Goal: Task Accomplishment & Management: Manage account settings

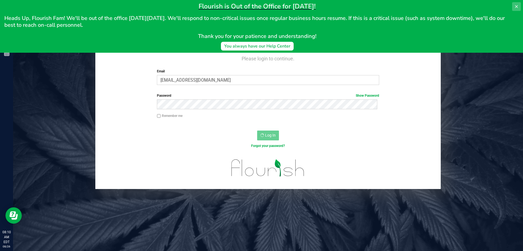
click at [515, 5] on icon at bounding box center [517, 6] width 4 height 4
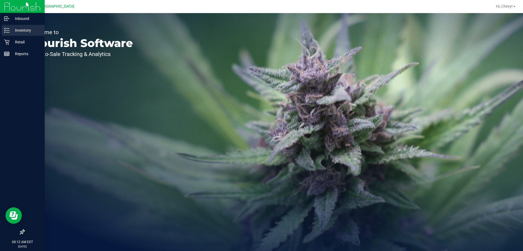
click at [8, 30] on line at bounding box center [7, 30] width 3 height 0
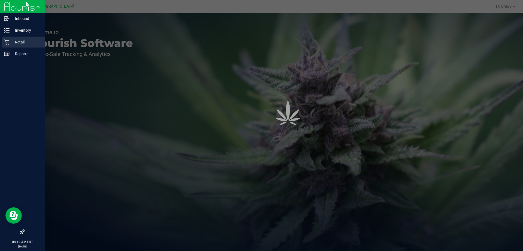
click at [9, 42] on icon at bounding box center [6, 41] width 5 height 5
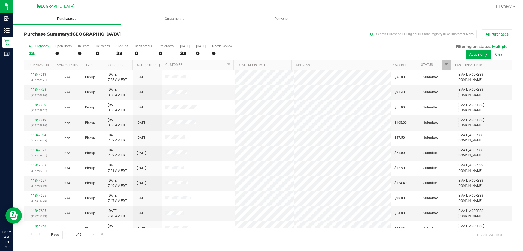
click at [67, 20] on span "Purchases" at bounding box center [67, 18] width 108 height 5
click at [63, 40] on li "Fulfillment" at bounding box center [67, 39] width 108 height 7
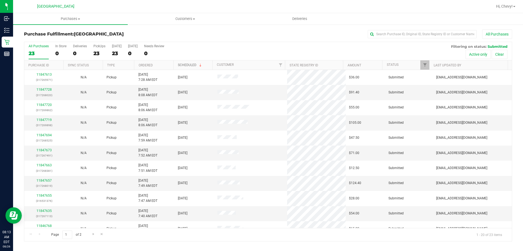
click at [180, 65] on link "Scheduled" at bounding box center [190, 65] width 25 height 4
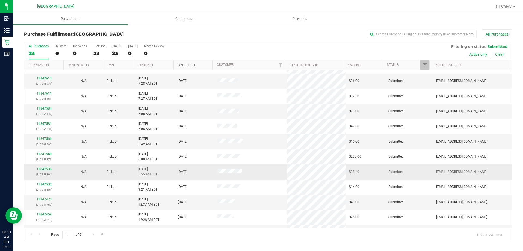
scroll to position [144, 0]
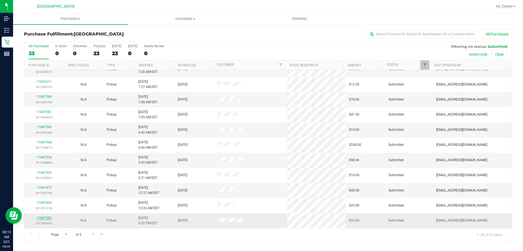
click at [46, 219] on link "11847382" at bounding box center [44, 218] width 15 height 4
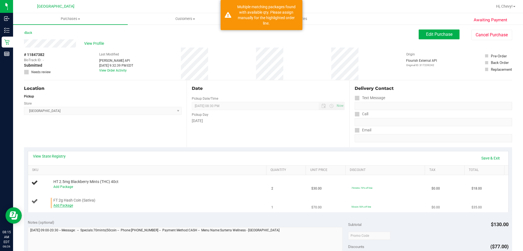
click at [63, 206] on link "Add Package" at bounding box center [63, 205] width 20 height 4
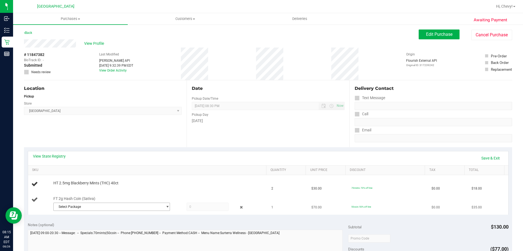
click at [69, 206] on span "Select Package" at bounding box center [108, 207] width 109 height 8
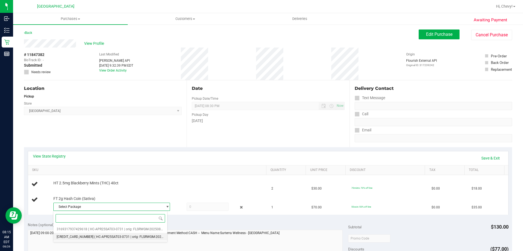
click at [94, 236] on span "( HC-APR25SAT03-0731 | orig: FLSRWGM-20250806-2771 )" at bounding box center [137, 236] width 87 height 4
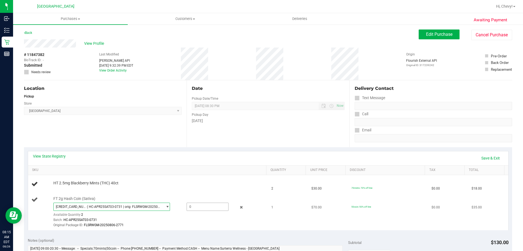
click at [195, 206] on span at bounding box center [208, 206] width 42 height 8
type input "1"
type input "1.0000"
click at [210, 219] on div "Batch: HC-APR25SAT03-0731" at bounding box center [158, 219] width 210 height 5
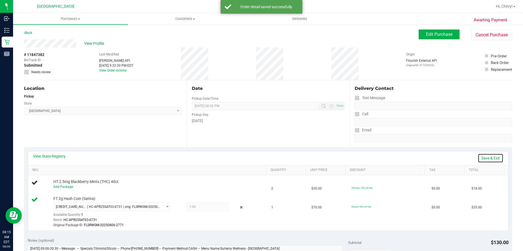
click at [489, 156] on link "Save & Exit" at bounding box center [491, 157] width 26 height 9
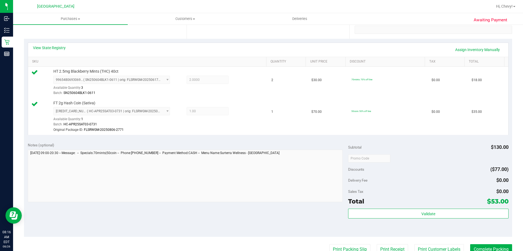
scroll to position [109, 0]
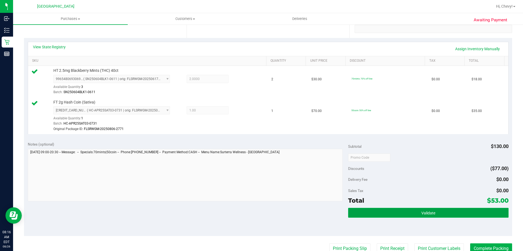
click at [442, 212] on button "Validate" at bounding box center [428, 212] width 160 height 10
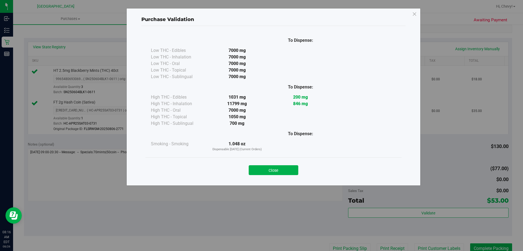
click at [286, 168] on button "Close" at bounding box center [274, 170] width 50 height 10
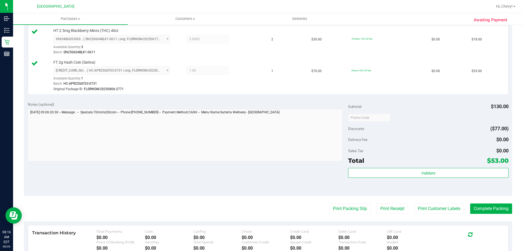
scroll to position [232, 0]
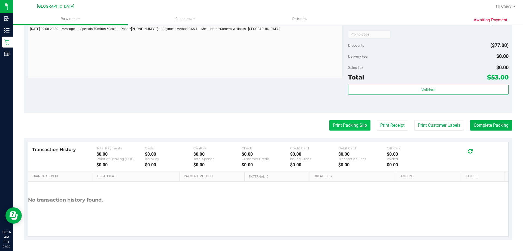
click at [359, 122] on button "Print Packing Slip" at bounding box center [350, 125] width 41 height 10
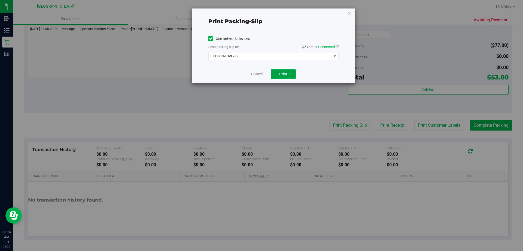
drag, startPoint x: 287, startPoint y: 73, endPoint x: 249, endPoint y: 122, distance: 62.2
click at [249, 122] on div "Print packing-slip Use network devices Send packing-slip to: QZ Status: Connect…" at bounding box center [264, 125] width 528 height 251
click at [328, 56] on span "EPSON-TOVE-LO" at bounding box center [270, 56] width 123 height 8
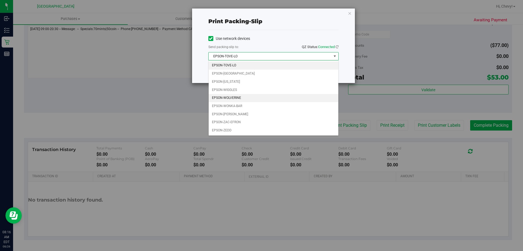
click at [247, 95] on li "EPSON-WOLVERINE" at bounding box center [274, 98] width 130 height 8
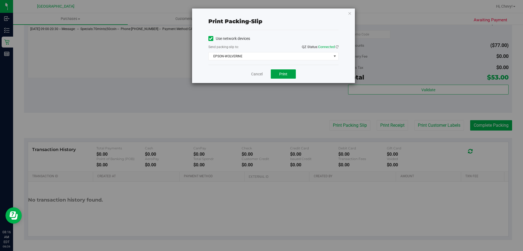
click at [285, 69] on button "Print" at bounding box center [283, 73] width 25 height 9
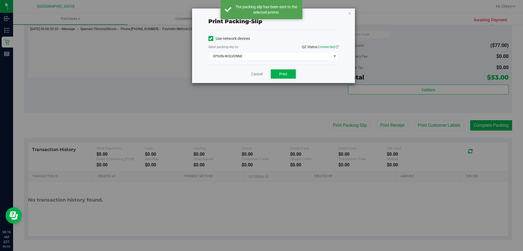
drag, startPoint x: 350, startPoint y: 12, endPoint x: 366, endPoint y: 47, distance: 38.4
click at [350, 13] on icon "button" at bounding box center [350, 13] width 4 height 7
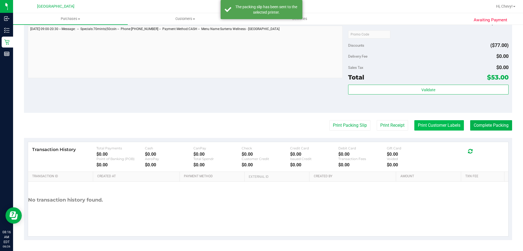
click at [450, 128] on button "Print Customer Labels" at bounding box center [440, 125] width 50 height 10
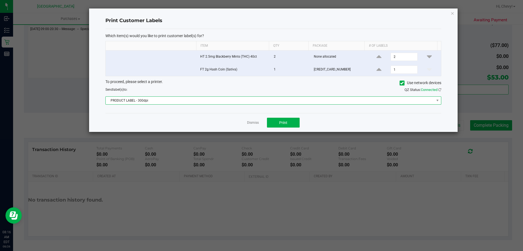
click at [141, 102] on span "PRODUCT LABEL - 300dpi" at bounding box center [270, 101] width 329 height 8
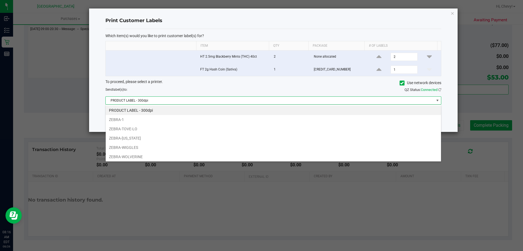
scroll to position [8, 336]
click at [141, 116] on li "ZEBRA-1" at bounding box center [274, 119] width 336 height 9
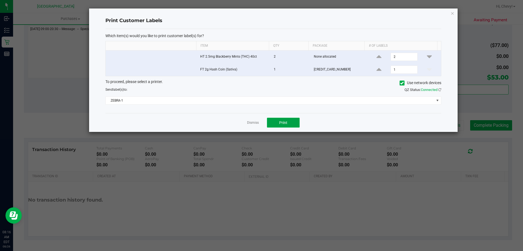
click at [291, 123] on button "Print" at bounding box center [283, 123] width 33 height 10
click at [451, 13] on icon "button" at bounding box center [453, 13] width 4 height 7
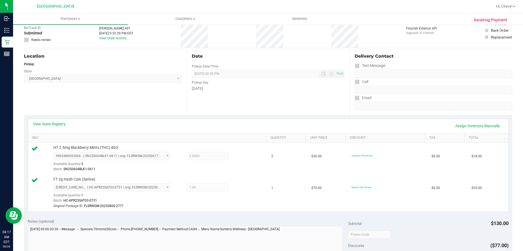
scroll to position [136, 0]
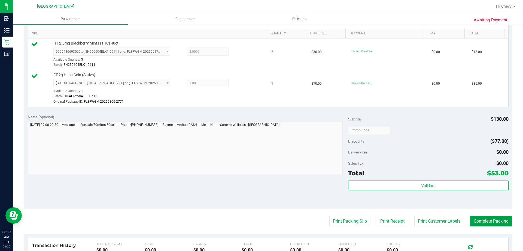
click at [485, 222] on button "Complete Packing" at bounding box center [492, 221] width 42 height 10
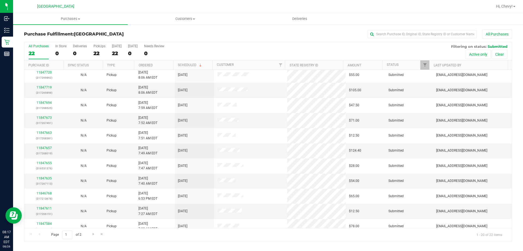
scroll to position [144, 0]
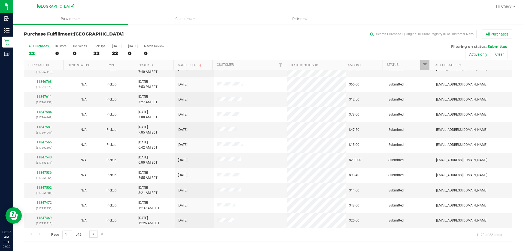
click at [92, 235] on span "Go to the next page" at bounding box center [93, 233] width 4 height 4
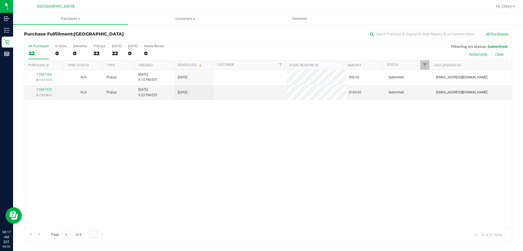
scroll to position [0, 0]
click at [49, 89] on link "11847373" at bounding box center [44, 90] width 15 height 4
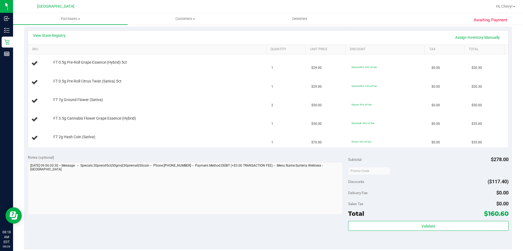
scroll to position [136, 0]
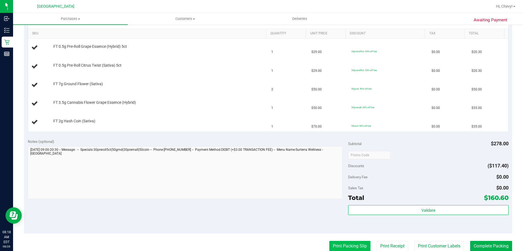
click at [337, 246] on button "Print Packing Slip" at bounding box center [350, 245] width 41 height 10
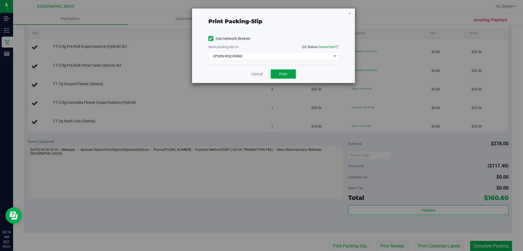
click at [282, 75] on span "Print" at bounding box center [283, 74] width 8 height 4
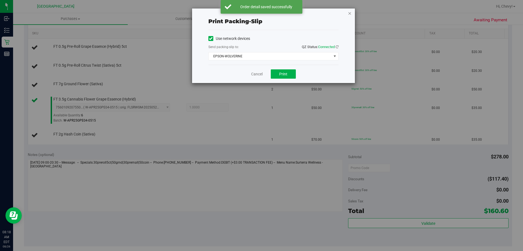
click at [351, 14] on icon "button" at bounding box center [350, 13] width 4 height 7
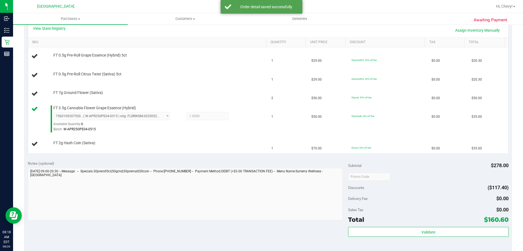
scroll to position [122, 0]
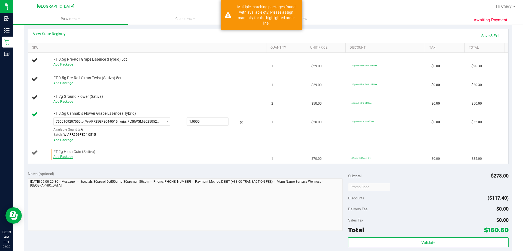
click at [72, 156] on link "Add Package" at bounding box center [63, 157] width 20 height 4
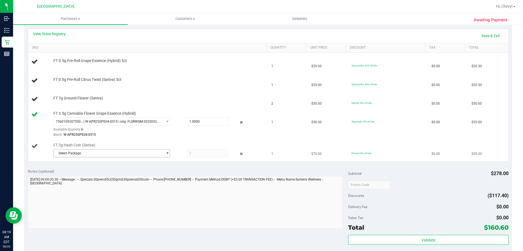
click at [105, 156] on span "Select Package" at bounding box center [108, 153] width 109 height 8
click at [109, 176] on span "( HC-APR25SAT03-0731 | orig: FLSRWGM-20250806-2760 )" at bounding box center [131, 175] width 87 height 4
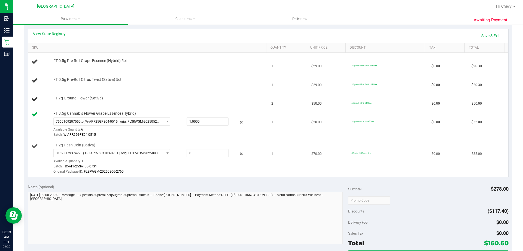
click at [201, 148] on div "FT 2g Hash Coin (Sativa) 3169317937429618 ( HC-APR25SAT03-0731 | orig: FLSRWGM-…" at bounding box center [157, 158] width 213 height 32
click at [200, 150] on span at bounding box center [208, 153] width 42 height 8
type input "1"
type input "1.0000"
click at [218, 164] on div "Batch: HC-APR25SAT03-0731" at bounding box center [158, 166] width 210 height 5
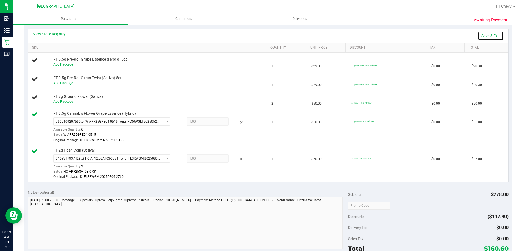
click at [490, 36] on link "Save & Exit" at bounding box center [491, 35] width 26 height 9
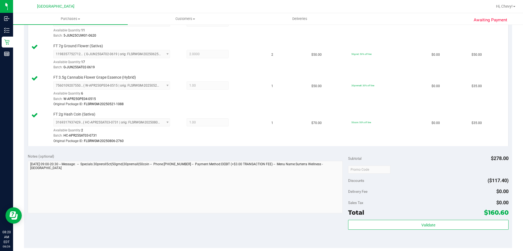
scroll to position [231, 0]
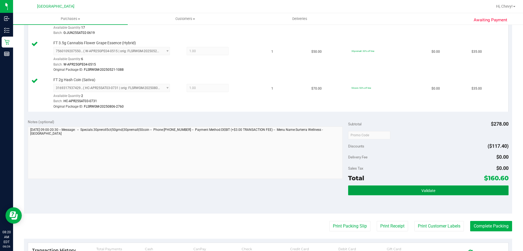
click at [426, 190] on span "Validate" at bounding box center [429, 190] width 14 height 4
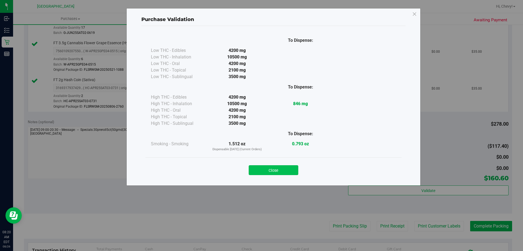
click at [275, 167] on button "Close" at bounding box center [274, 170] width 50 height 10
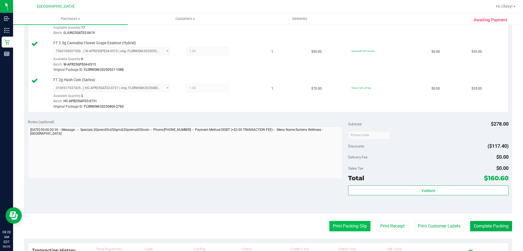
click at [351, 228] on button "Print Packing Slip" at bounding box center [350, 226] width 41 height 10
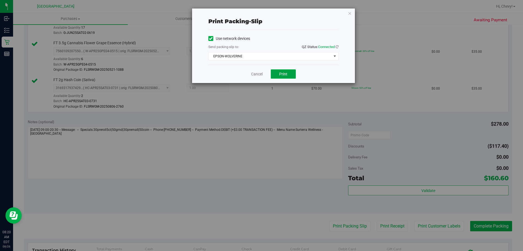
click at [276, 71] on button "Print" at bounding box center [283, 73] width 25 height 9
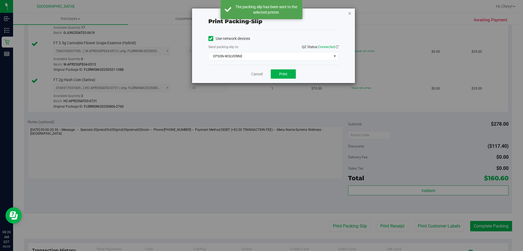
drag, startPoint x: 350, startPoint y: 13, endPoint x: 388, endPoint y: 61, distance: 61.0
click at [354, 17] on div "Print packing-slip Use network devices Send packing-slip to: QZ Status: Connect…" at bounding box center [273, 45] width 163 height 74
drag, startPoint x: 351, startPoint y: 14, endPoint x: 357, endPoint y: 23, distance: 10.5
click at [351, 16] on icon "button" at bounding box center [350, 13] width 4 height 7
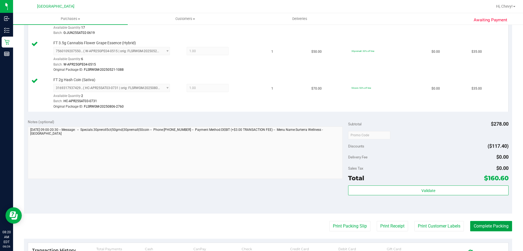
click at [496, 228] on button "Complete Packing" at bounding box center [492, 226] width 42 height 10
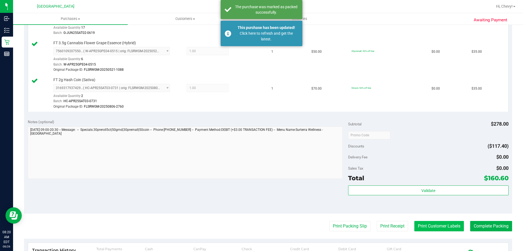
click at [452, 228] on button "Print Customer Labels" at bounding box center [440, 226] width 50 height 10
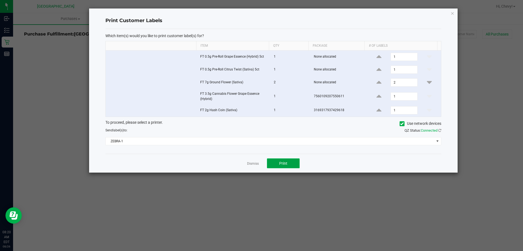
click at [294, 165] on button "Print" at bounding box center [283, 163] width 33 height 10
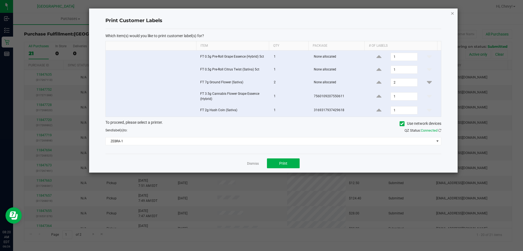
click at [453, 14] on icon "button" at bounding box center [453, 13] width 4 height 7
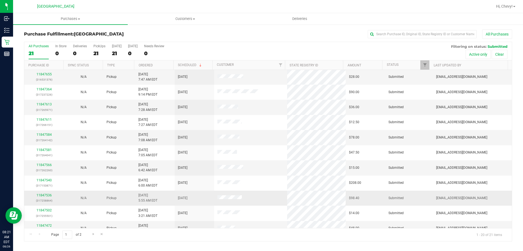
scroll to position [144, 0]
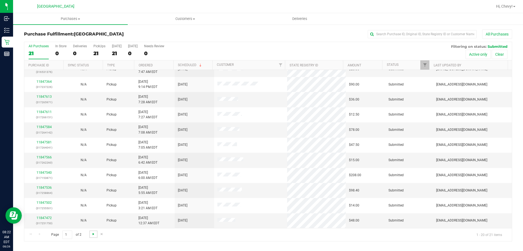
click at [93, 234] on span "Go to the next page" at bounding box center [93, 233] width 4 height 4
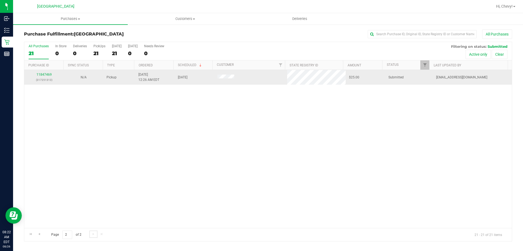
scroll to position [0, 0]
click at [39, 76] on link "11847469" at bounding box center [44, 75] width 15 height 4
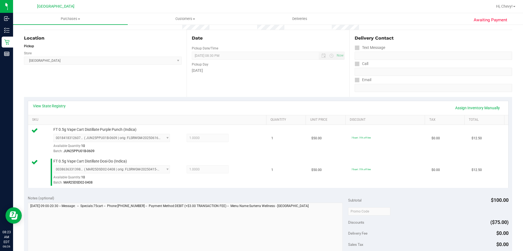
scroll to position [82, 0]
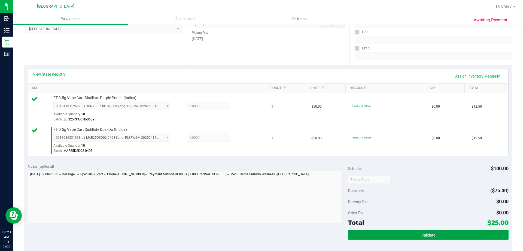
click at [450, 239] on button "Validate" at bounding box center [428, 235] width 160 height 10
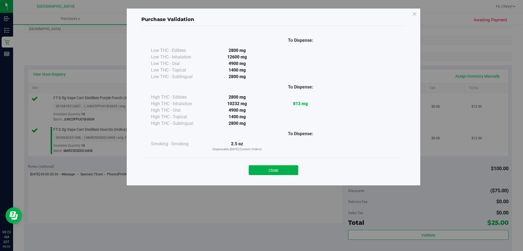
click at [280, 167] on button "Close" at bounding box center [274, 170] width 50 height 10
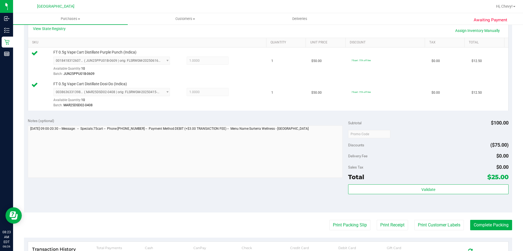
scroll to position [227, 0]
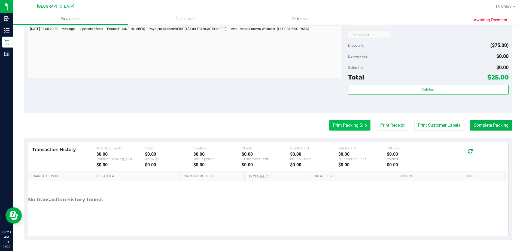
click at [343, 126] on button "Print Packing Slip" at bounding box center [350, 125] width 41 height 10
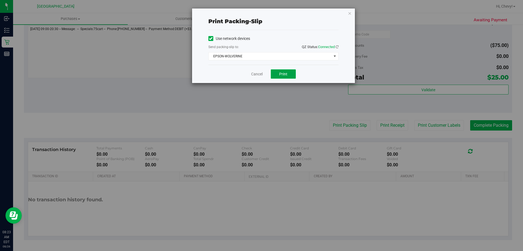
click at [287, 75] on span "Print" at bounding box center [283, 74] width 8 height 4
drag, startPoint x: 348, startPoint y: 13, endPoint x: 360, endPoint y: 27, distance: 19.0
click at [348, 13] on icon "button" at bounding box center [350, 13] width 4 height 7
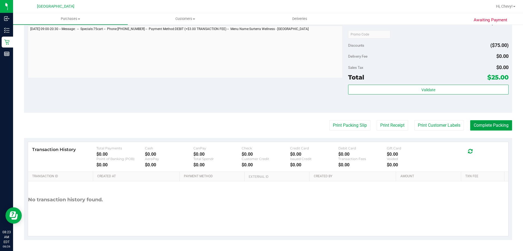
click at [472, 122] on button "Complete Packing" at bounding box center [492, 125] width 42 height 10
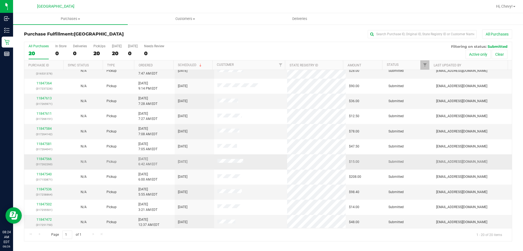
scroll to position [144, 0]
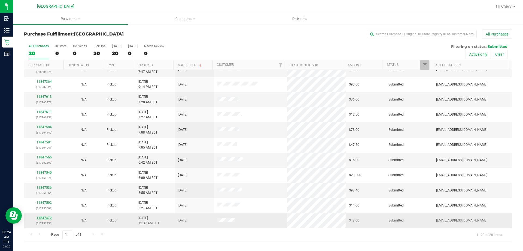
click at [49, 217] on link "11847472" at bounding box center [44, 218] width 15 height 4
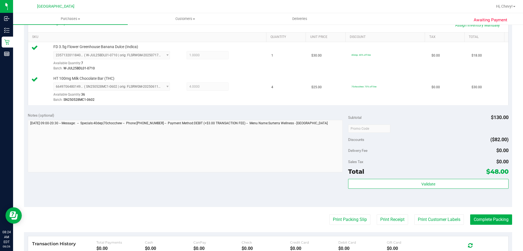
scroll to position [136, 0]
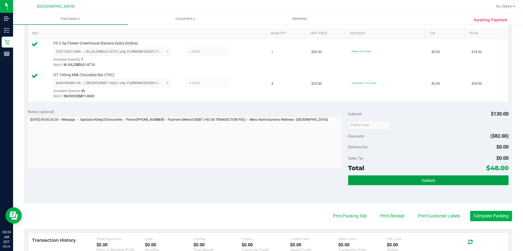
click at [451, 178] on button "Validate" at bounding box center [428, 180] width 160 height 10
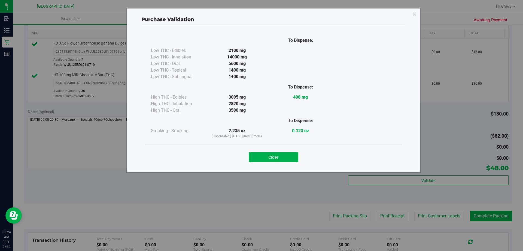
click at [291, 162] on div "Close" at bounding box center [274, 155] width 256 height 22
click at [291, 156] on button "Close" at bounding box center [274, 157] width 50 height 10
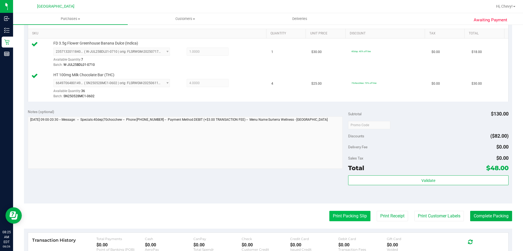
click at [346, 217] on button "Print Packing Slip" at bounding box center [350, 215] width 41 height 10
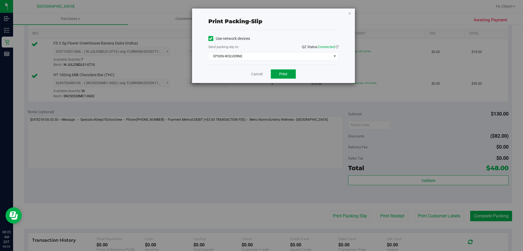
click at [283, 72] on span "Print" at bounding box center [283, 74] width 8 height 4
click at [351, 13] on icon "button" at bounding box center [350, 13] width 4 height 7
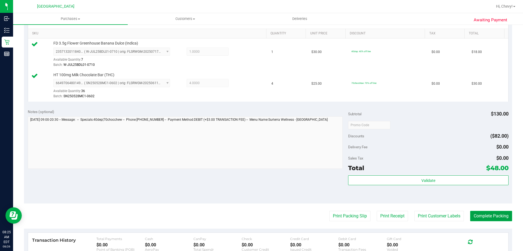
click at [482, 216] on button "Complete Packing" at bounding box center [492, 215] width 42 height 10
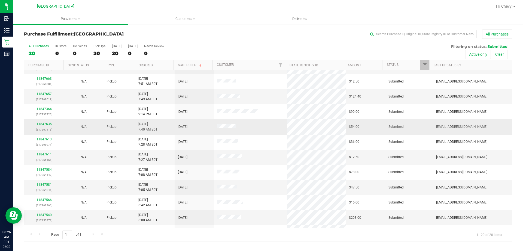
scroll to position [144, 0]
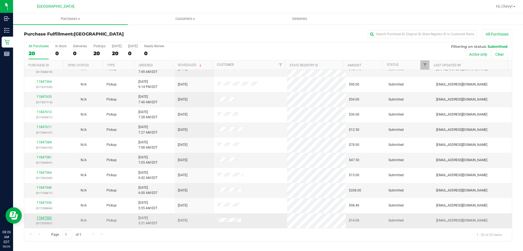
click at [41, 217] on link "11847502" at bounding box center [44, 218] width 15 height 4
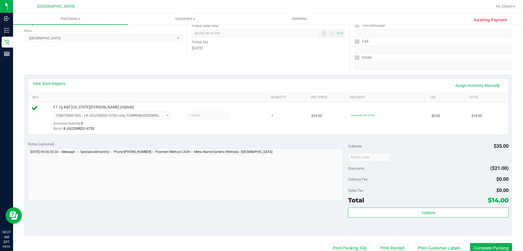
scroll to position [82, 0]
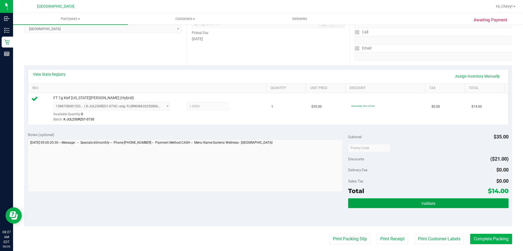
click at [393, 201] on button "Validate" at bounding box center [428, 203] width 160 height 10
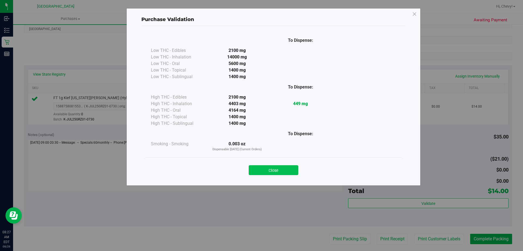
click at [276, 171] on button "Close" at bounding box center [274, 170] width 50 height 10
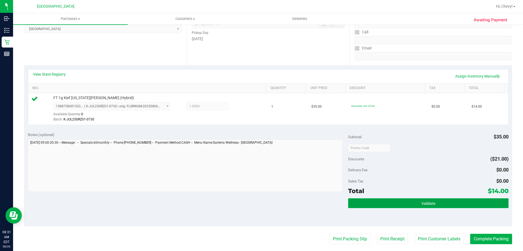
click at [435, 207] on button "Validate" at bounding box center [428, 203] width 160 height 10
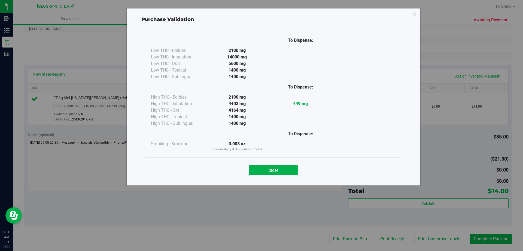
click at [279, 170] on button "Close" at bounding box center [274, 170] width 50 height 10
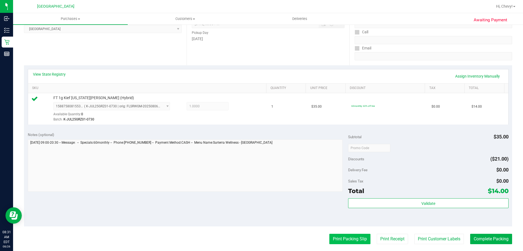
click at [340, 240] on button "Print Packing Slip" at bounding box center [350, 238] width 41 height 10
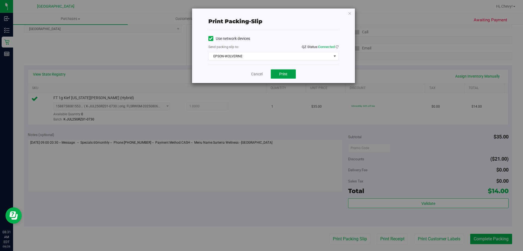
click at [281, 76] on span "Print" at bounding box center [283, 74] width 8 height 4
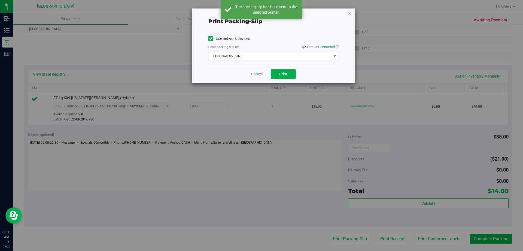
click at [350, 15] on icon "button" at bounding box center [350, 13] width 4 height 7
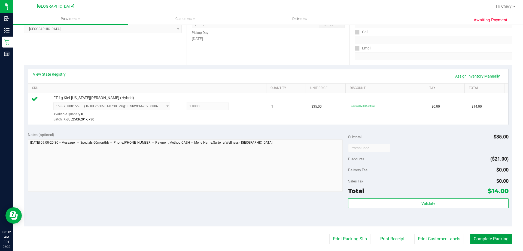
click at [486, 239] on button "Complete Packing" at bounding box center [492, 238] width 42 height 10
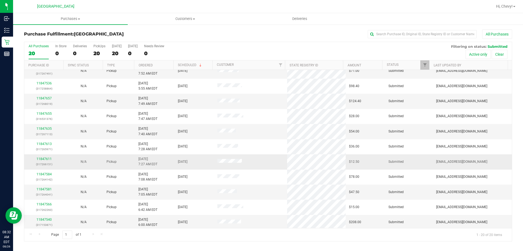
scroll to position [144, 0]
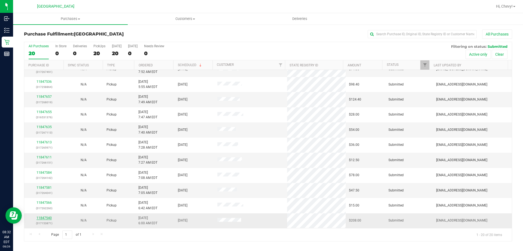
click at [40, 218] on link "11847540" at bounding box center [44, 218] width 15 height 4
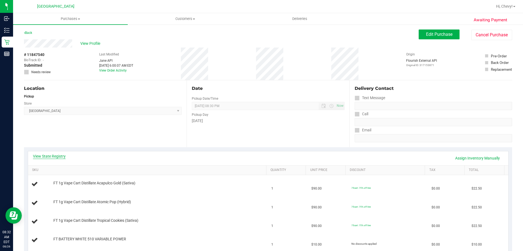
click at [54, 154] on link "View State Registry" at bounding box center [49, 155] width 33 height 5
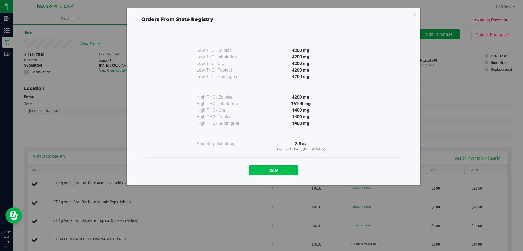
click at [281, 167] on button "Close" at bounding box center [274, 170] width 50 height 10
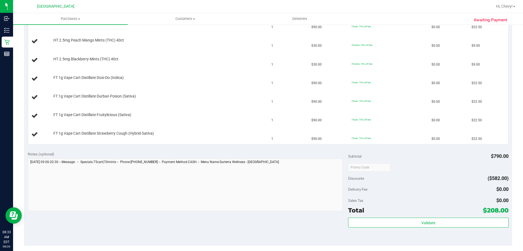
scroll to position [245, 0]
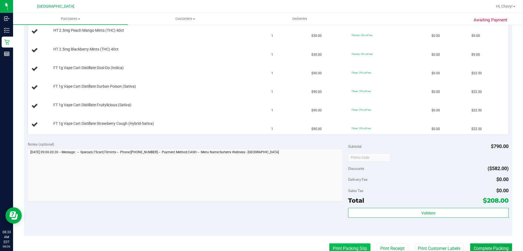
click at [352, 248] on button "Print Packing Slip" at bounding box center [350, 248] width 41 height 10
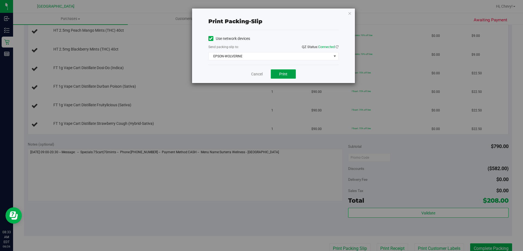
click at [281, 71] on button "Print" at bounding box center [283, 73] width 25 height 9
click at [350, 11] on icon "button" at bounding box center [350, 13] width 4 height 7
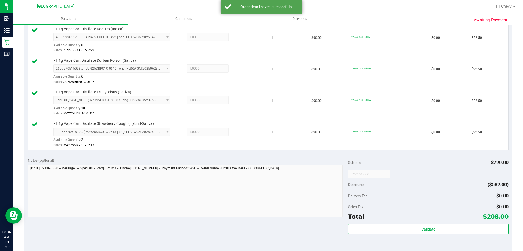
scroll to position [384, 0]
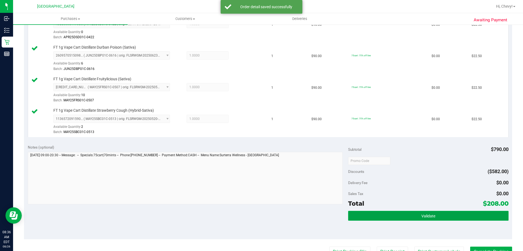
click at [428, 214] on span "Validate" at bounding box center [429, 215] width 14 height 4
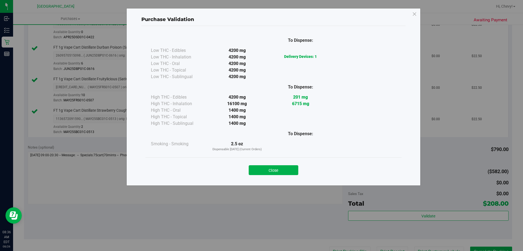
click at [279, 178] on div "Close" at bounding box center [274, 168] width 256 height 22
click at [279, 174] on div "Close" at bounding box center [274, 168] width 256 height 22
click at [279, 171] on button "Close" at bounding box center [274, 170] width 50 height 10
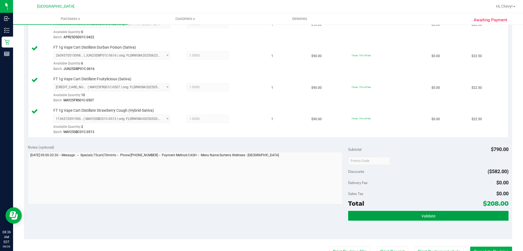
click at [443, 211] on button "Validate" at bounding box center [428, 215] width 160 height 10
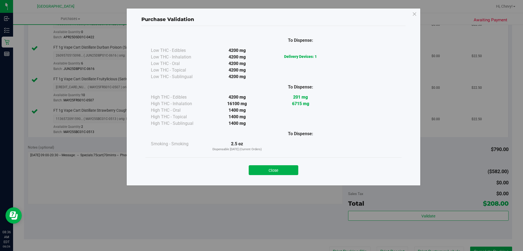
click at [269, 163] on div "Close" at bounding box center [274, 168] width 248 height 14
click at [269, 164] on div "Close" at bounding box center [274, 168] width 248 height 14
click at [267, 167] on button "Close" at bounding box center [274, 170] width 50 height 10
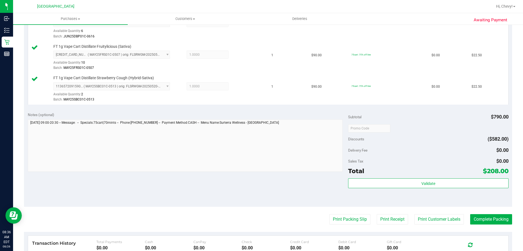
scroll to position [466, 0]
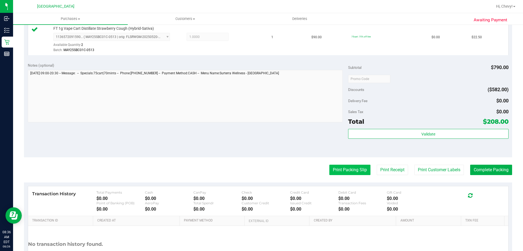
click at [337, 165] on button "Print Packing Slip" at bounding box center [350, 169] width 41 height 10
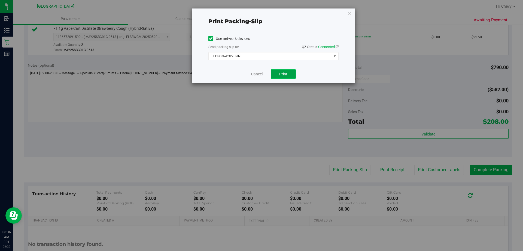
click at [285, 74] on span "Print" at bounding box center [283, 74] width 8 height 4
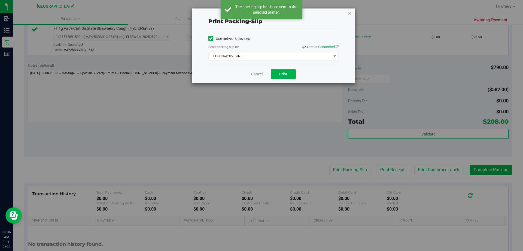
click at [349, 14] on icon "button" at bounding box center [350, 13] width 4 height 7
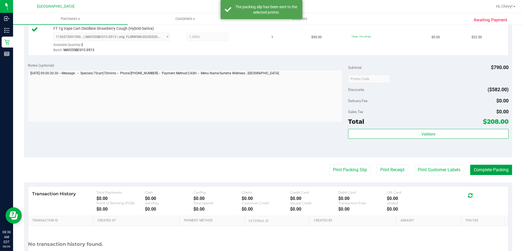
click at [473, 170] on button "Complete Packing" at bounding box center [492, 169] width 42 height 10
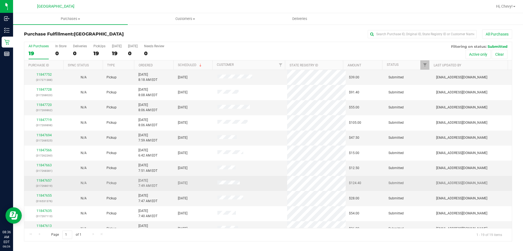
scroll to position [129, 0]
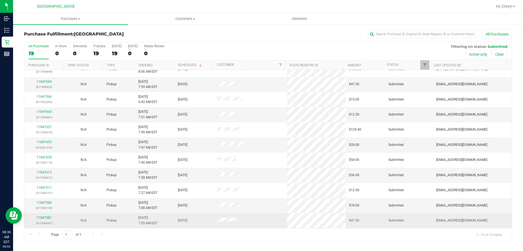
click at [49, 215] on div "11847581 (317264041)" at bounding box center [44, 220] width 33 height 10
click at [49, 216] on link "11847581" at bounding box center [44, 217] width 15 height 4
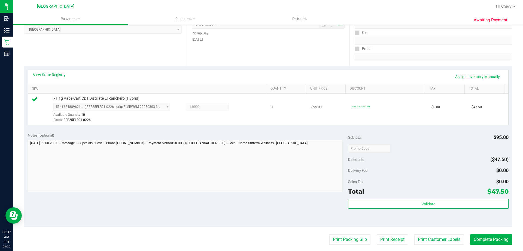
scroll to position [82, 0]
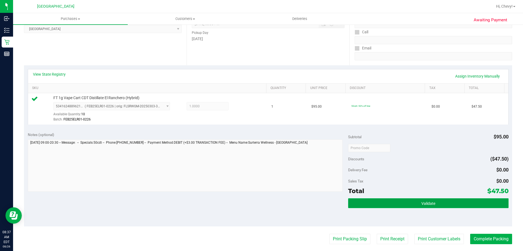
click at [363, 207] on button "Validate" at bounding box center [428, 203] width 160 height 10
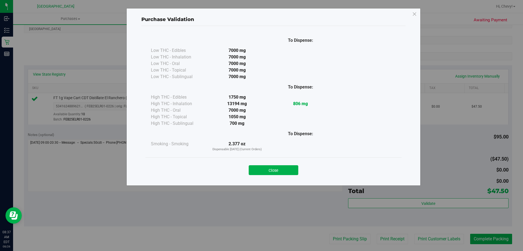
click at [286, 176] on div "Close" at bounding box center [274, 168] width 256 height 22
click at [286, 172] on button "Close" at bounding box center [274, 170] width 50 height 10
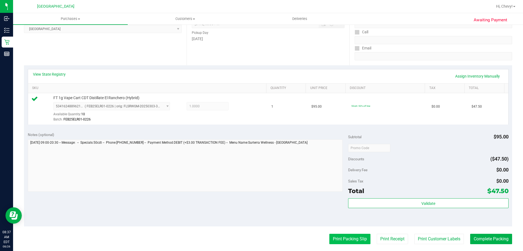
click at [342, 243] on button "Print Packing Slip" at bounding box center [350, 238] width 41 height 10
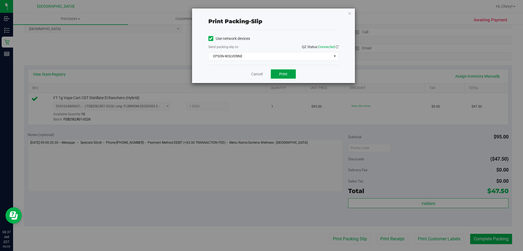
click at [292, 70] on button "Print" at bounding box center [283, 73] width 25 height 9
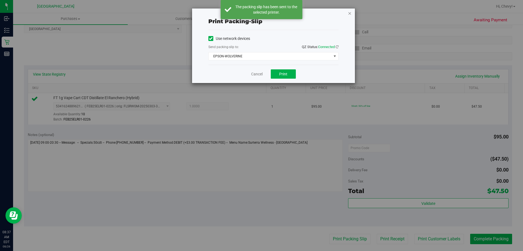
click at [350, 13] on icon "button" at bounding box center [350, 13] width 4 height 7
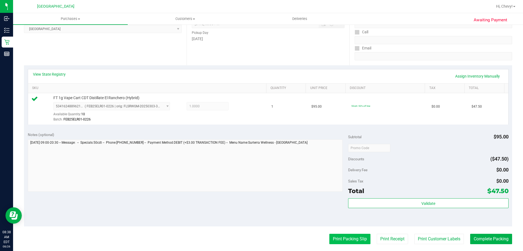
click at [332, 239] on button "Print Packing Slip" at bounding box center [350, 238] width 41 height 10
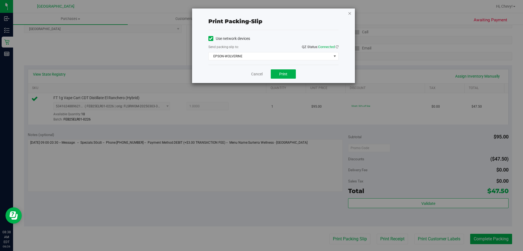
click at [349, 13] on icon "button" at bounding box center [350, 13] width 4 height 7
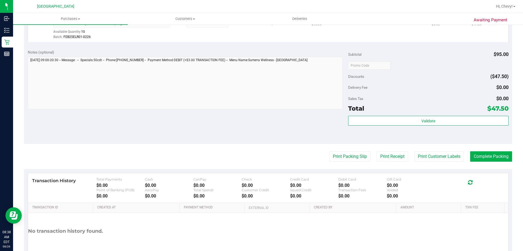
scroll to position [191, 0]
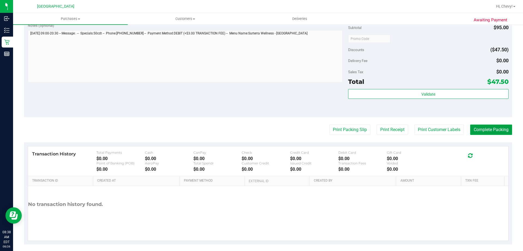
click at [484, 132] on button "Complete Packing" at bounding box center [492, 129] width 42 height 10
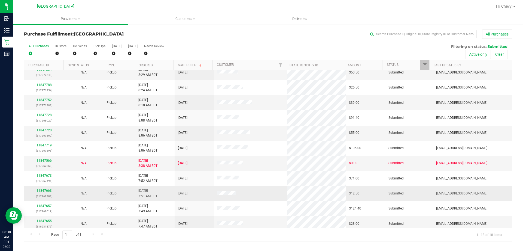
scroll to position [114, 0]
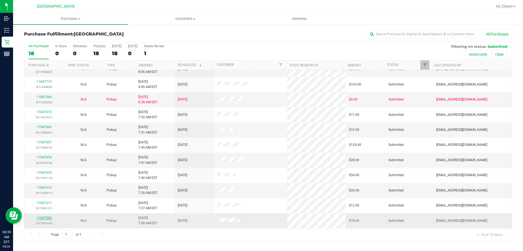
click at [44, 217] on link "11847584" at bounding box center [44, 218] width 15 height 4
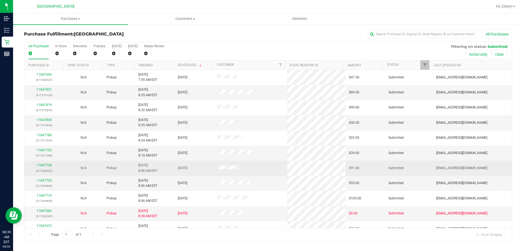
scroll to position [114, 0]
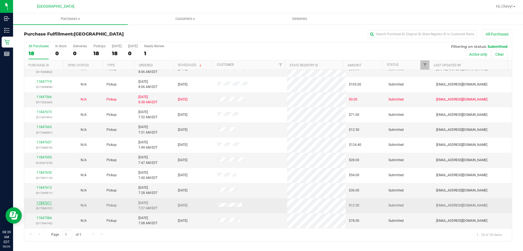
click at [43, 203] on link "11847611" at bounding box center [44, 203] width 15 height 4
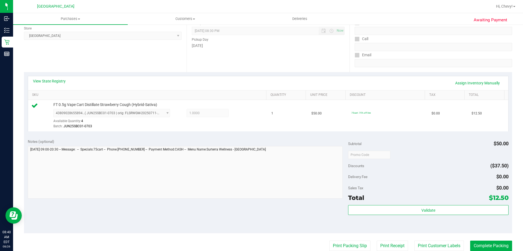
scroll to position [82, 0]
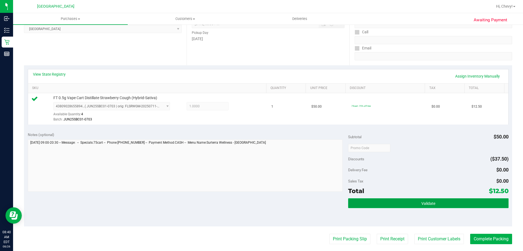
click at [396, 202] on button "Validate" at bounding box center [428, 203] width 160 height 10
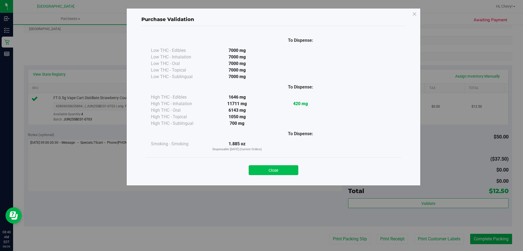
click at [284, 170] on button "Close" at bounding box center [274, 170] width 50 height 10
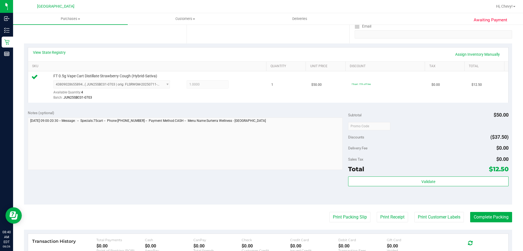
scroll to position [136, 0]
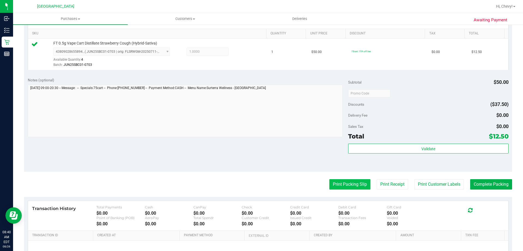
click at [330, 181] on button "Print Packing Slip" at bounding box center [350, 184] width 41 height 10
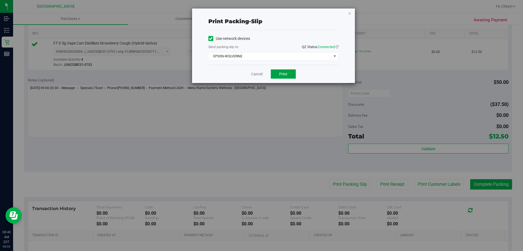
click at [276, 71] on button "Print" at bounding box center [283, 73] width 25 height 9
click at [351, 14] on icon "button" at bounding box center [350, 13] width 4 height 7
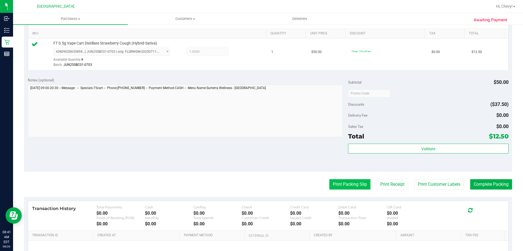
click at [336, 184] on button "Print Packing Slip" at bounding box center [350, 184] width 41 height 10
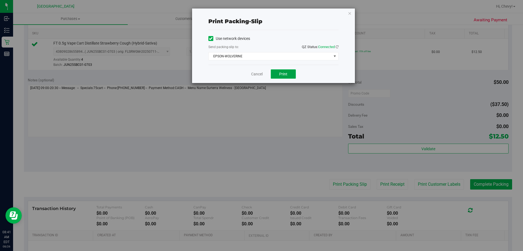
click at [288, 73] on button "Print" at bounding box center [283, 73] width 25 height 9
click at [351, 15] on icon "button" at bounding box center [350, 13] width 4 height 7
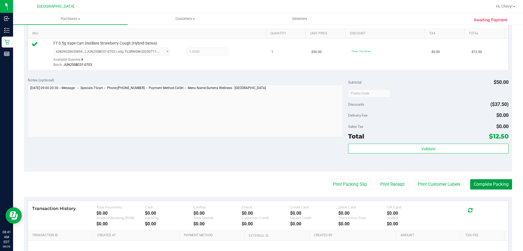
click at [494, 183] on button "Complete Packing" at bounding box center [492, 184] width 42 height 10
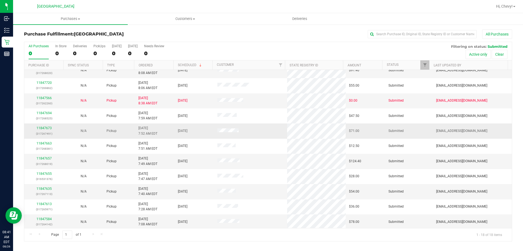
scroll to position [114, 0]
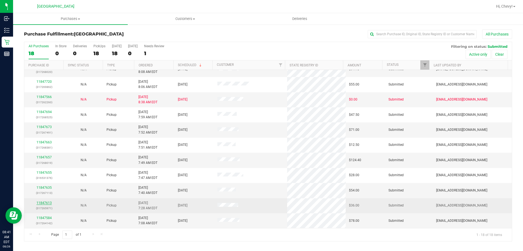
click at [42, 203] on link "11847613" at bounding box center [44, 203] width 15 height 4
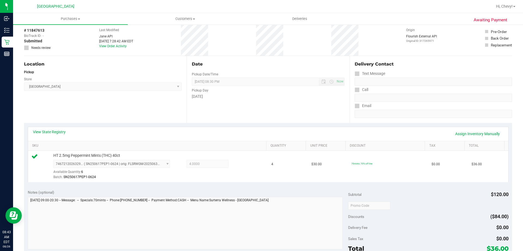
scroll to position [55, 0]
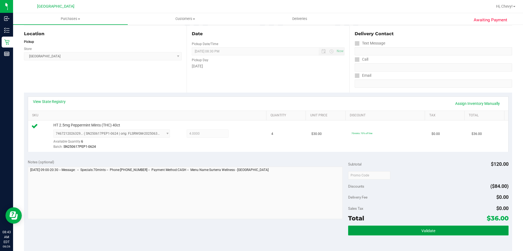
click at [365, 231] on button "Validate" at bounding box center [428, 230] width 160 height 10
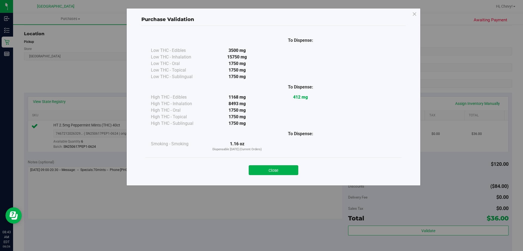
click at [280, 164] on div "Close" at bounding box center [274, 168] width 248 height 14
click at [278, 169] on button "Close" at bounding box center [274, 170] width 50 height 10
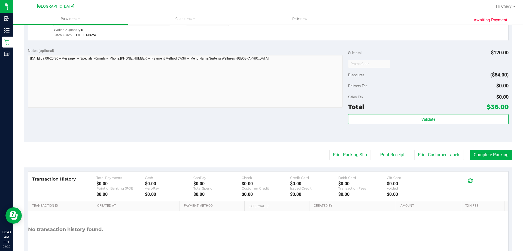
scroll to position [191, 0]
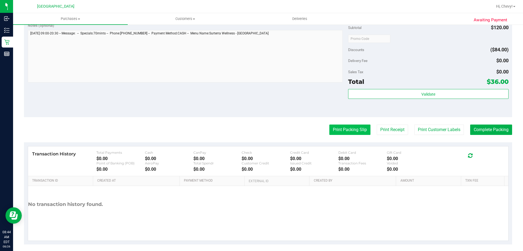
click at [334, 127] on button "Print Packing Slip" at bounding box center [350, 129] width 41 height 10
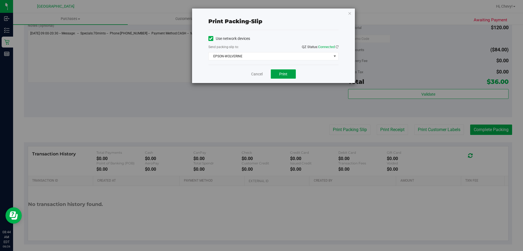
click at [285, 73] on span "Print" at bounding box center [283, 74] width 8 height 4
click at [350, 13] on icon "button" at bounding box center [350, 13] width 4 height 7
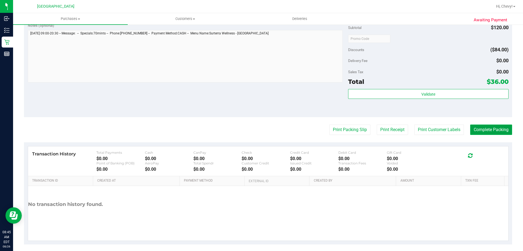
click at [498, 127] on button "Complete Packing" at bounding box center [492, 129] width 42 height 10
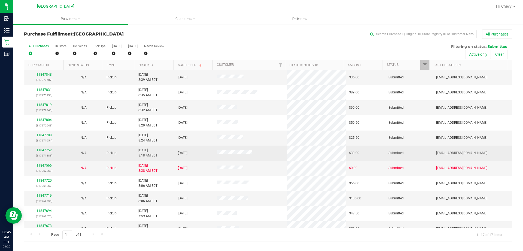
scroll to position [99, 0]
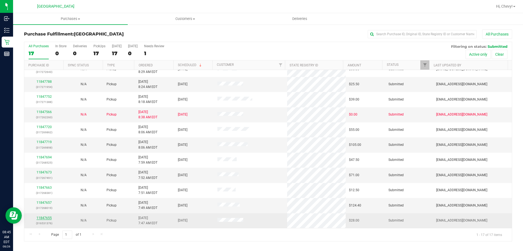
click at [43, 218] on link "11847655" at bounding box center [44, 218] width 15 height 4
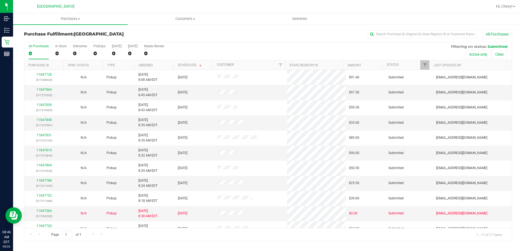
scroll to position [99, 0]
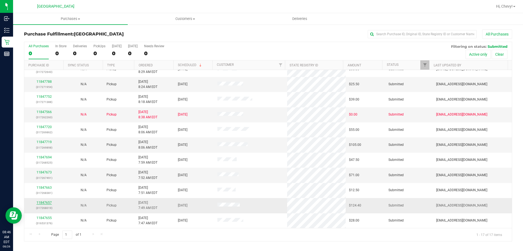
click at [44, 201] on link "11847657" at bounding box center [44, 202] width 15 height 4
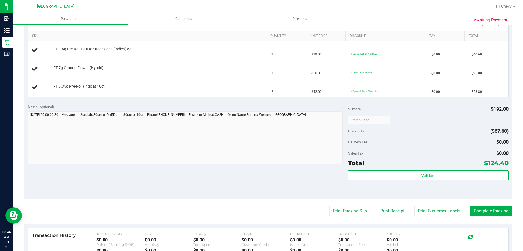
scroll to position [136, 0]
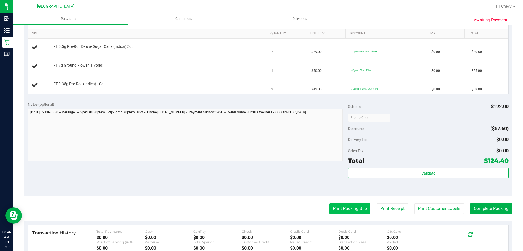
click at [342, 212] on button "Print Packing Slip" at bounding box center [350, 208] width 41 height 10
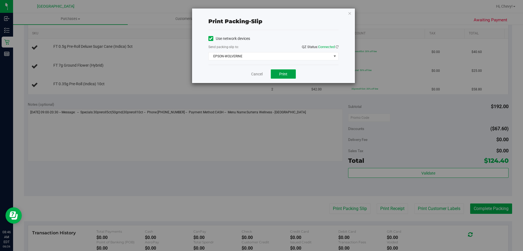
click at [285, 71] on button "Print" at bounding box center [283, 73] width 25 height 9
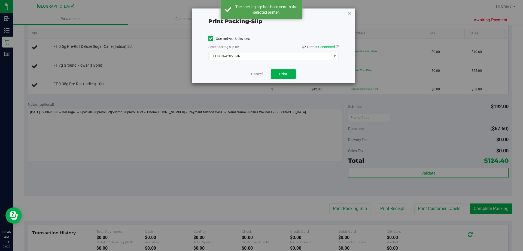
click at [349, 13] on icon "button" at bounding box center [350, 13] width 4 height 7
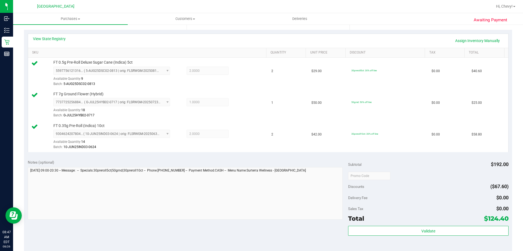
scroll to position [164, 0]
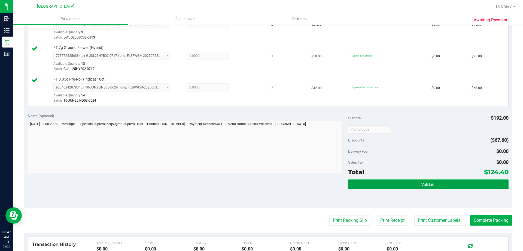
click at [441, 180] on button "Validate" at bounding box center [428, 184] width 160 height 10
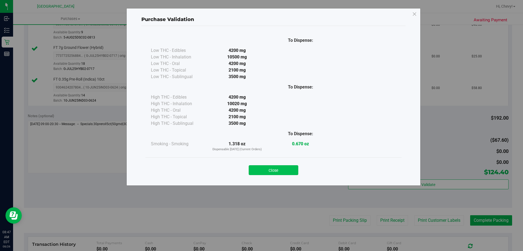
click at [256, 173] on button "Close" at bounding box center [274, 170] width 50 height 10
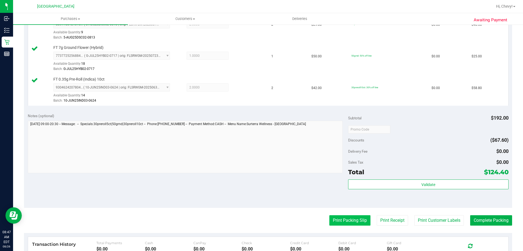
click at [334, 219] on button "Print Packing Slip" at bounding box center [350, 220] width 41 height 10
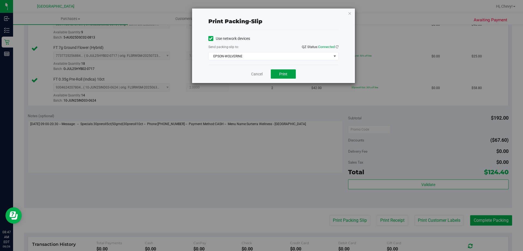
click at [277, 72] on button "Print" at bounding box center [283, 73] width 25 height 9
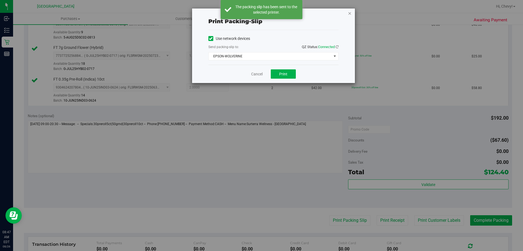
click at [350, 14] on icon "button" at bounding box center [350, 13] width 4 height 7
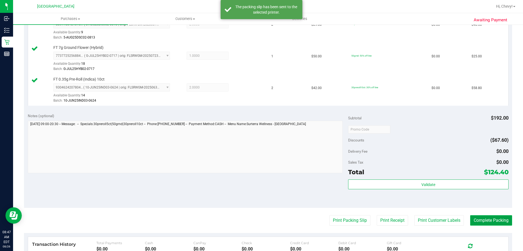
drag, startPoint x: 482, startPoint y: 222, endPoint x: 479, endPoint y: 222, distance: 3.1
click at [483, 222] on button "Complete Packing" at bounding box center [492, 220] width 42 height 10
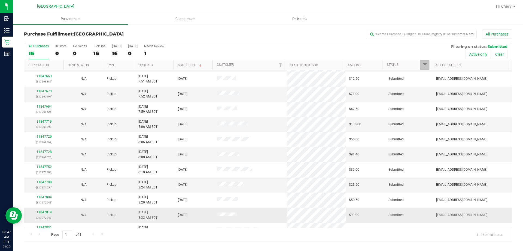
scroll to position [84, 0]
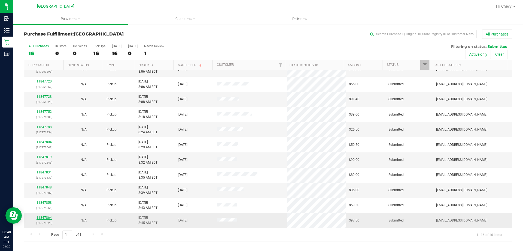
click at [42, 218] on link "11847864" at bounding box center [44, 217] width 15 height 4
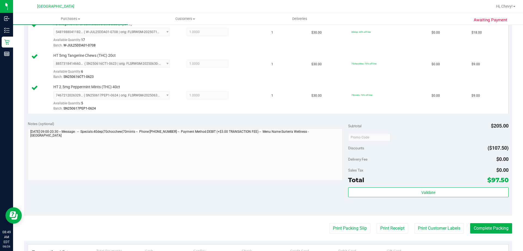
scroll to position [251, 0]
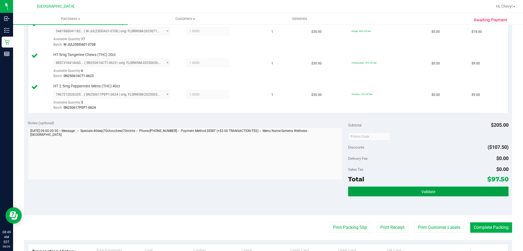
click at [429, 193] on span "Validate" at bounding box center [429, 191] width 14 height 4
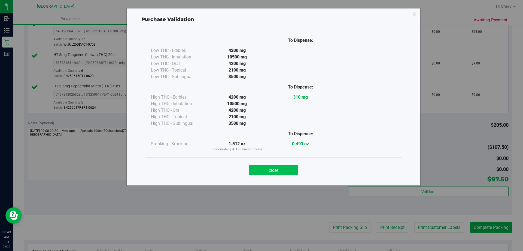
click at [282, 170] on button "Close" at bounding box center [274, 170] width 50 height 10
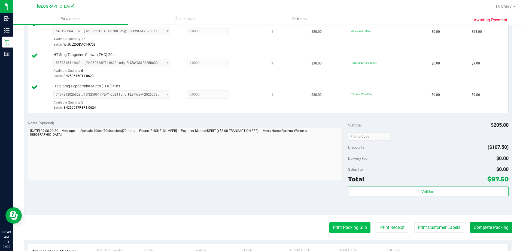
click at [353, 229] on button "Print Packing Slip" at bounding box center [350, 227] width 41 height 10
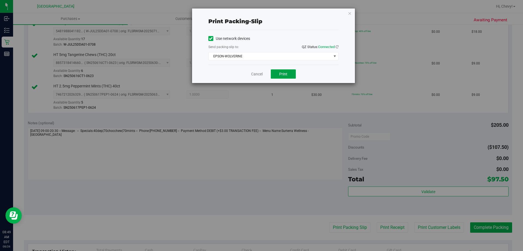
click at [286, 76] on button "Print" at bounding box center [283, 73] width 25 height 9
click at [350, 13] on icon "button" at bounding box center [350, 13] width 4 height 7
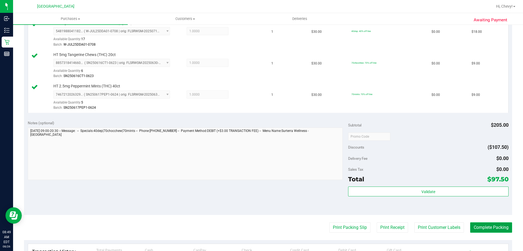
click at [494, 226] on button "Complete Packing" at bounding box center [492, 227] width 42 height 10
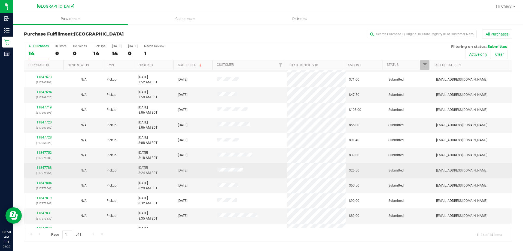
scroll to position [53, 0]
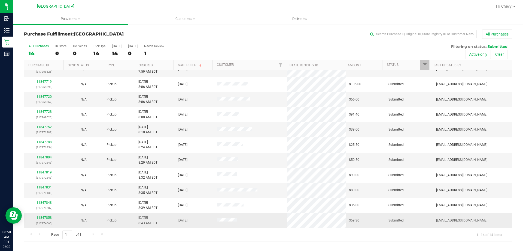
click at [52, 217] on div "11847858 (317274065)" at bounding box center [44, 220] width 33 height 10
click at [50, 217] on link "11847858" at bounding box center [44, 217] width 15 height 4
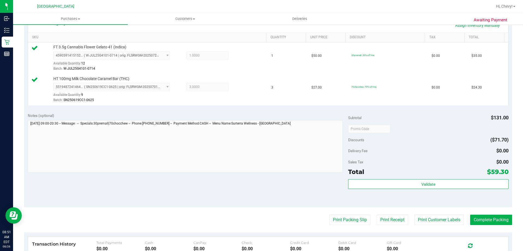
scroll to position [136, 0]
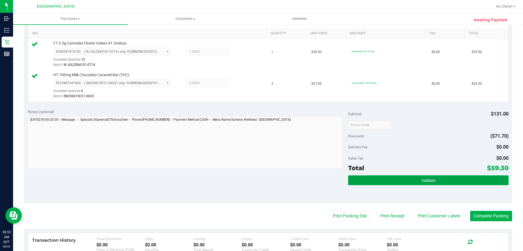
click at [397, 182] on button "Validate" at bounding box center [428, 180] width 160 height 10
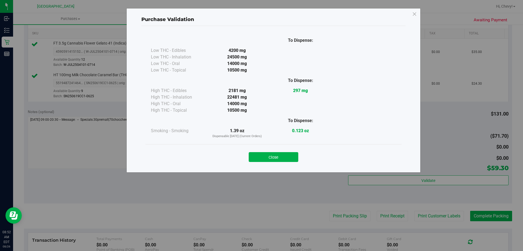
drag, startPoint x: 261, startPoint y: 154, endPoint x: 272, endPoint y: 135, distance: 22.2
click at [264, 152] on button "Close" at bounding box center [274, 157] width 50 height 10
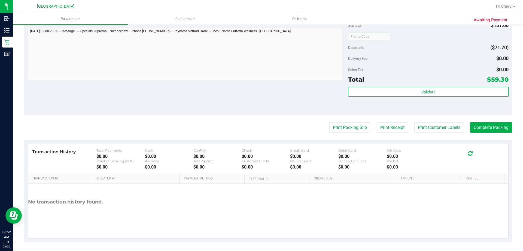
scroll to position [227, 0]
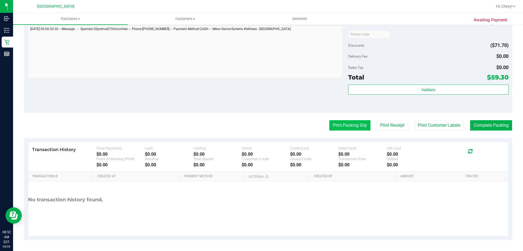
click at [332, 123] on button "Print Packing Slip" at bounding box center [350, 125] width 41 height 10
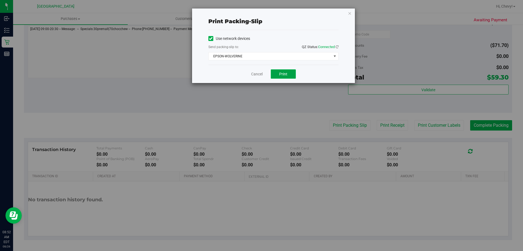
click at [284, 77] on button "Print" at bounding box center [283, 73] width 25 height 9
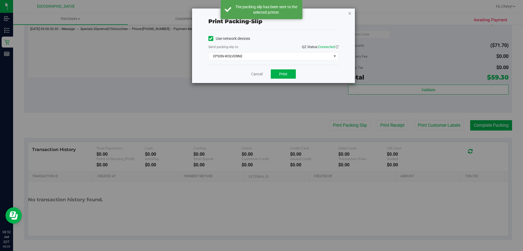
click at [350, 13] on icon "button" at bounding box center [350, 13] width 4 height 7
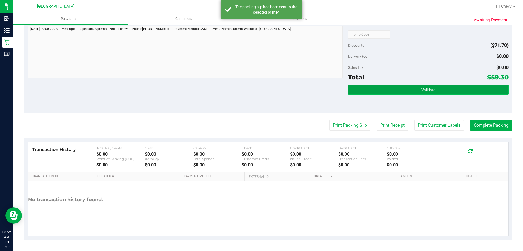
click at [380, 88] on button "Validate" at bounding box center [428, 90] width 160 height 10
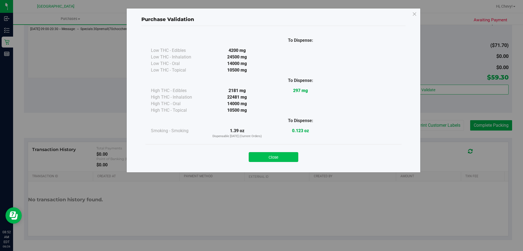
click at [270, 154] on button "Close" at bounding box center [274, 157] width 50 height 10
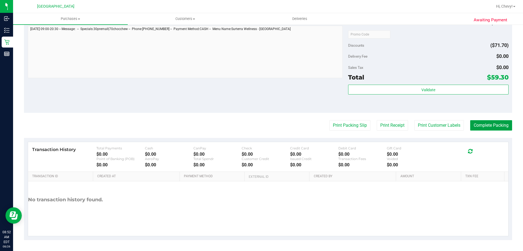
drag, startPoint x: 476, startPoint y: 124, endPoint x: 478, endPoint y: 120, distance: 4.4
click at [478, 123] on button "Complete Packing" at bounding box center [492, 125] width 42 height 10
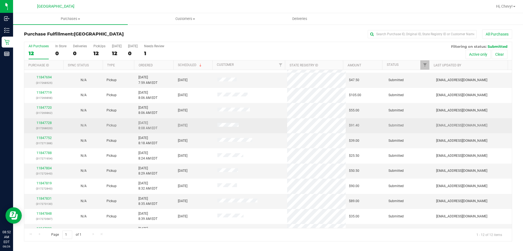
scroll to position [23, 0]
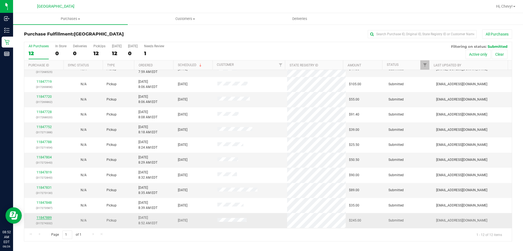
click at [45, 218] on link "11847889" at bounding box center [44, 217] width 15 height 4
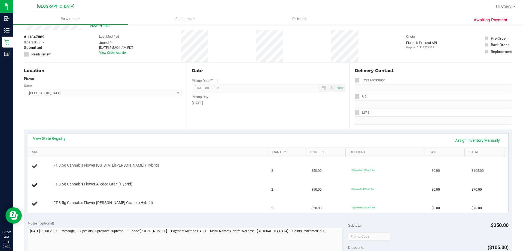
scroll to position [27, 0]
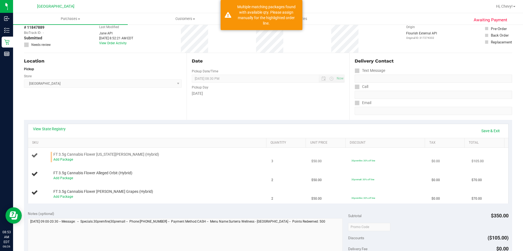
click at [73, 159] on div "Add Package" at bounding box center [158, 159] width 210 height 5
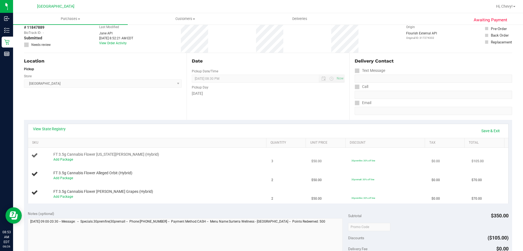
click at [58, 161] on div "Add Package" at bounding box center [158, 159] width 210 height 5
click at [58, 157] on link "Add Package" at bounding box center [63, 159] width 20 height 4
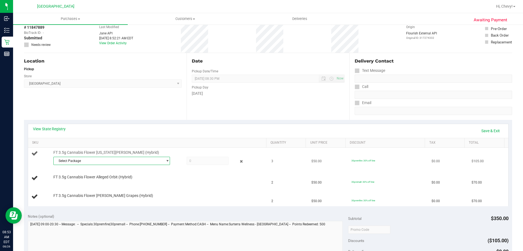
click at [58, 161] on span "Select Package" at bounding box center [108, 161] width 109 height 8
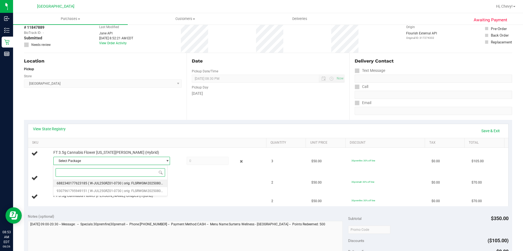
click at [68, 182] on span "6882340177623185" at bounding box center [72, 183] width 31 height 4
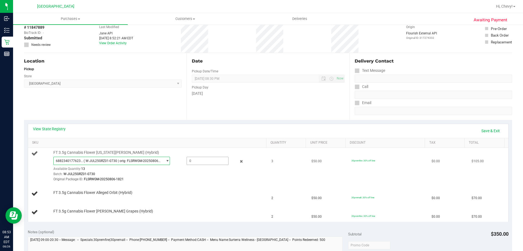
click at [198, 159] on span at bounding box center [208, 160] width 42 height 8
type input "2"
type input "2.0000"
click at [200, 184] on td "FT 3.5g Cannabis Flower Alleged Orbit (Hybrid)" at bounding box center [148, 193] width 240 height 19
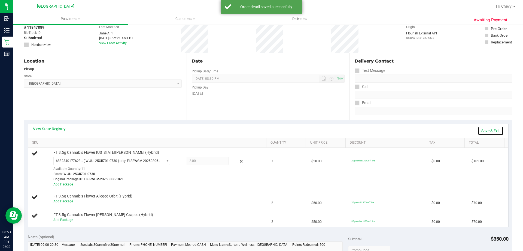
click at [482, 130] on link "Save & Exit" at bounding box center [491, 130] width 26 height 9
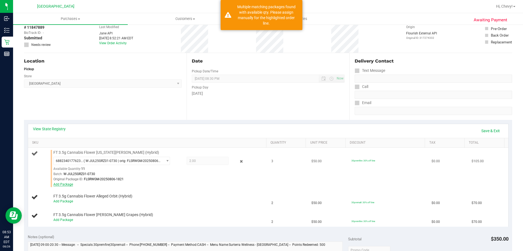
click at [70, 183] on link "Add Package" at bounding box center [63, 184] width 20 height 4
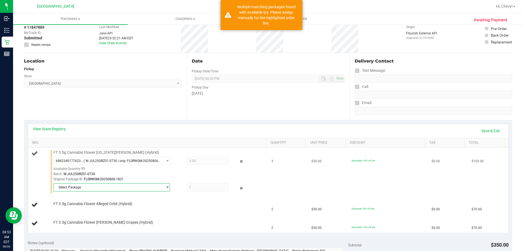
click at [145, 186] on span "Select Package" at bounding box center [108, 187] width 109 height 8
click at [127, 212] on li "9307961795949151 ( W-JUL25GRZ01-0730 | orig: FLSRWGM-20250806-1795 )" at bounding box center [110, 210] width 114 height 8
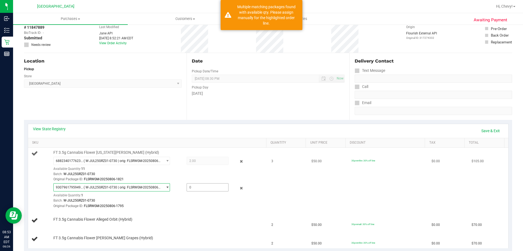
drag, startPoint x: 195, startPoint y: 187, endPoint x: 197, endPoint y: 185, distance: 3.1
click at [197, 185] on span at bounding box center [208, 187] width 42 height 8
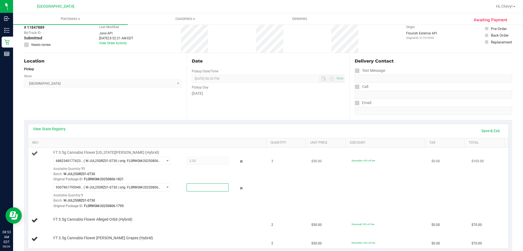
type input "1"
type input "1.0000"
drag, startPoint x: 182, startPoint y: 204, endPoint x: 397, endPoint y: 99, distance: 239.7
click at [185, 202] on div "9307961795949151 ( W-JUL25GRZ01-0730 | orig: FLSRWGM-20250806-1795 ) 9307961795…" at bounding box center [158, 195] width 210 height 25
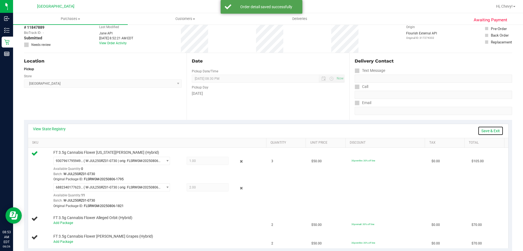
click at [486, 131] on link "Save & Exit" at bounding box center [491, 130] width 26 height 9
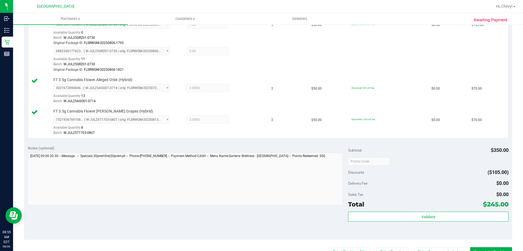
scroll to position [164, 0]
drag, startPoint x: 408, startPoint y: 222, endPoint x: 405, endPoint y: 210, distance: 11.9
click at [407, 219] on div "Validate" at bounding box center [428, 223] width 160 height 25
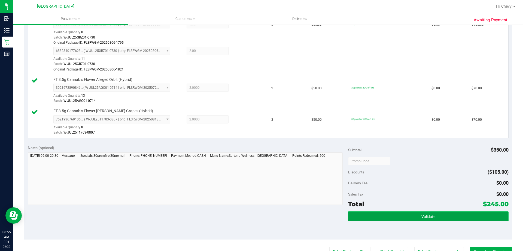
click at [403, 214] on button "Validate" at bounding box center [428, 216] width 160 height 10
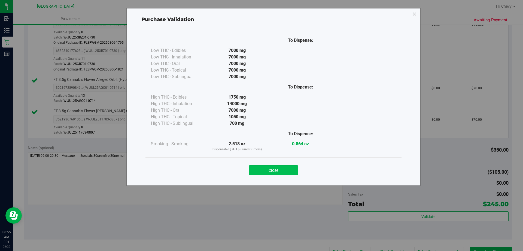
click at [272, 171] on button "Close" at bounding box center [274, 170] width 50 height 10
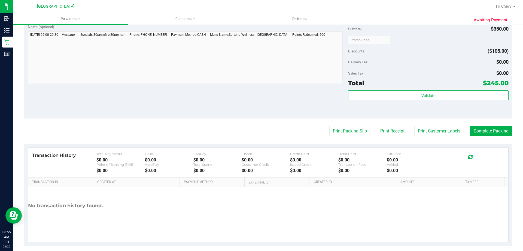
scroll to position [290, 0]
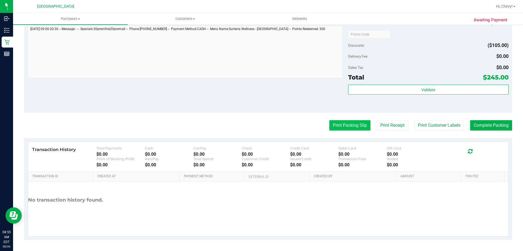
click at [355, 125] on button "Print Packing Slip" at bounding box center [350, 125] width 41 height 10
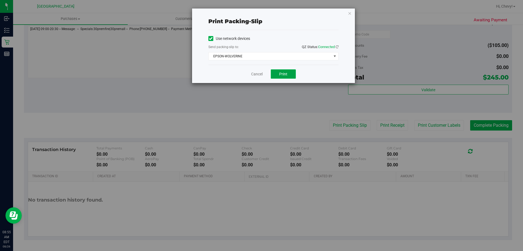
click at [284, 74] on span "Print" at bounding box center [283, 74] width 8 height 4
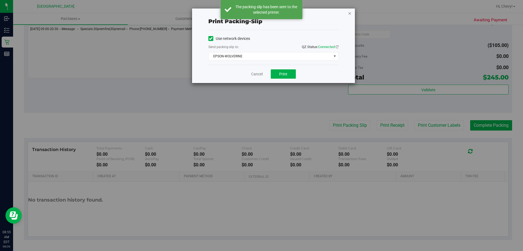
click at [350, 14] on icon "button" at bounding box center [350, 13] width 4 height 7
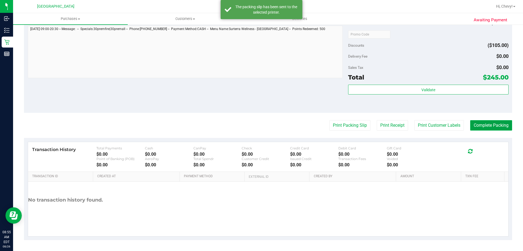
click at [490, 128] on button "Complete Packing" at bounding box center [492, 125] width 42 height 10
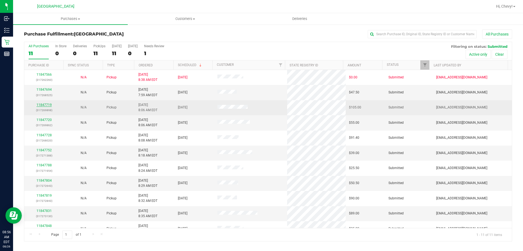
click at [45, 104] on link "11847719" at bounding box center [44, 105] width 15 height 4
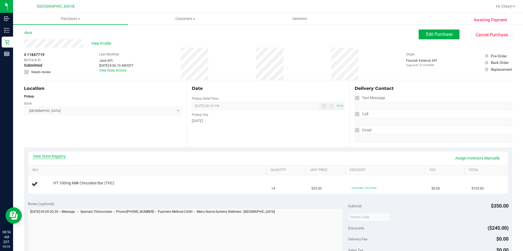
click at [55, 157] on link "View State Registry" at bounding box center [49, 155] width 33 height 5
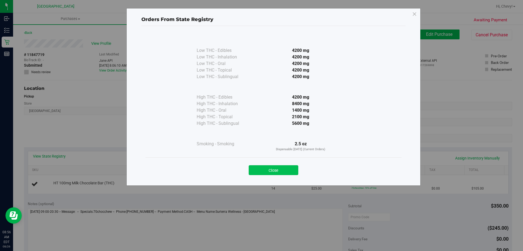
click at [279, 171] on button "Close" at bounding box center [274, 170] width 50 height 10
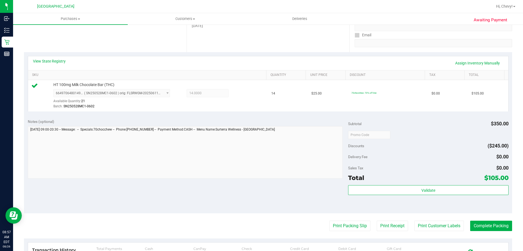
scroll to position [109, 0]
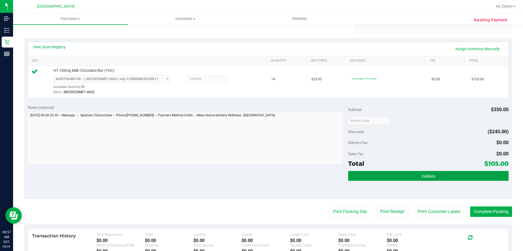
drag, startPoint x: 435, startPoint y: 176, endPoint x: 420, endPoint y: 170, distance: 15.8
click at [435, 176] on button "Validate" at bounding box center [428, 176] width 160 height 10
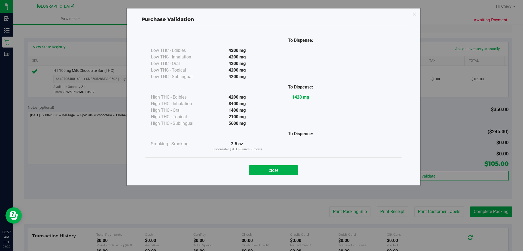
drag, startPoint x: 264, startPoint y: 168, endPoint x: 275, endPoint y: 180, distance: 16.2
click at [264, 168] on button "Close" at bounding box center [274, 170] width 50 height 10
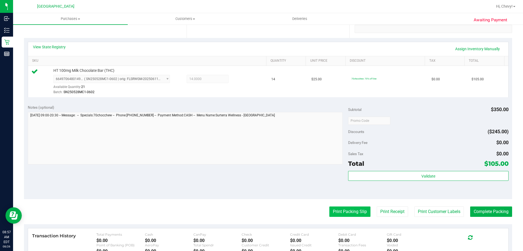
click at [348, 216] on button "Print Packing Slip" at bounding box center [350, 211] width 41 height 10
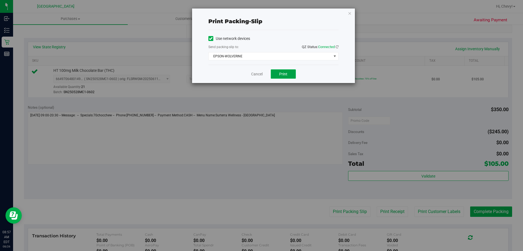
click at [288, 74] on button "Print" at bounding box center [283, 73] width 25 height 9
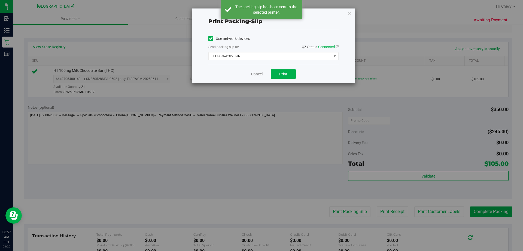
drag, startPoint x: 349, startPoint y: 13, endPoint x: 244, endPoint y: 138, distance: 163.1
click at [349, 14] on icon "button" at bounding box center [350, 13] width 4 height 7
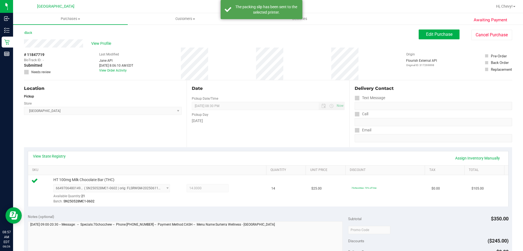
scroll to position [164, 0]
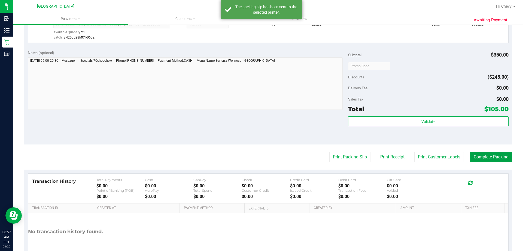
click at [492, 155] on button "Complete Packing" at bounding box center [492, 157] width 42 height 10
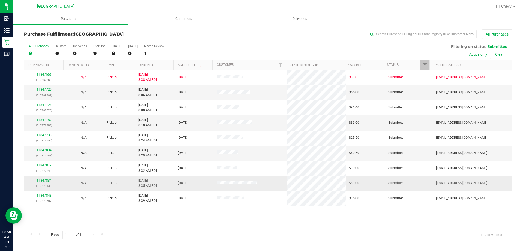
click at [42, 182] on link "11847831" at bounding box center [44, 180] width 15 height 4
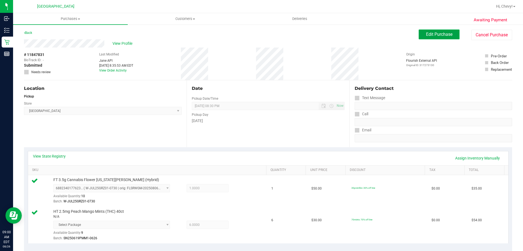
click at [435, 35] on span "Edit Purchase" at bounding box center [439, 34] width 26 height 5
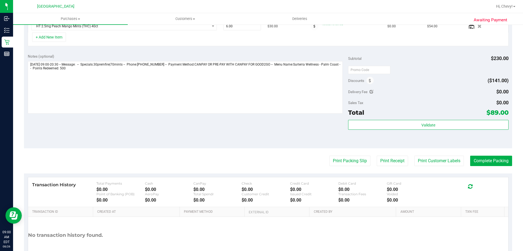
scroll to position [136, 0]
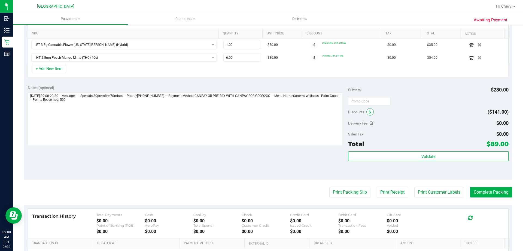
click at [369, 112] on icon at bounding box center [370, 112] width 2 height 4
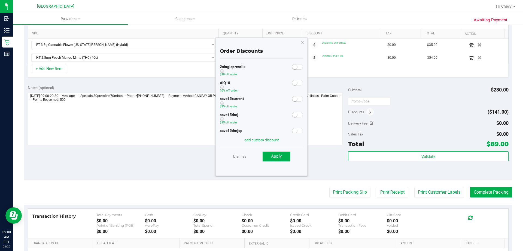
click at [293, 82] on small at bounding box center [295, 82] width 5 height 5
click at [283, 156] on button "Apply" at bounding box center [277, 156] width 28 height 10
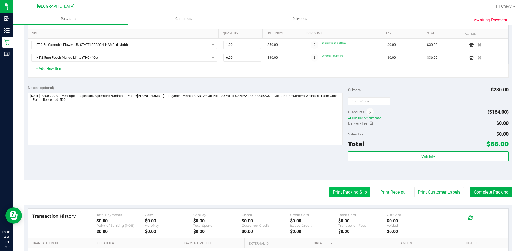
click at [353, 194] on button "Print Packing Slip" at bounding box center [350, 192] width 41 height 10
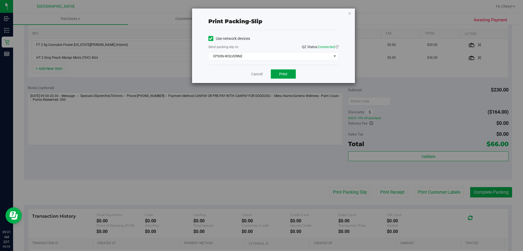
click at [293, 75] on button "Print" at bounding box center [283, 73] width 25 height 9
click at [351, 11] on icon "button" at bounding box center [350, 13] width 4 height 7
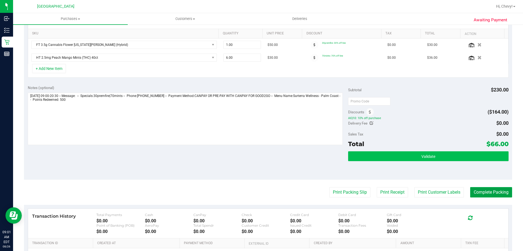
drag, startPoint x: 494, startPoint y: 191, endPoint x: 501, endPoint y: 151, distance: 40.6
click at [499, 154] on purchase-details "Back Save Purchase View Profile Replace Customer # 11847831 BioTrack ID: - Subm…" at bounding box center [268, 99] width 489 height 413
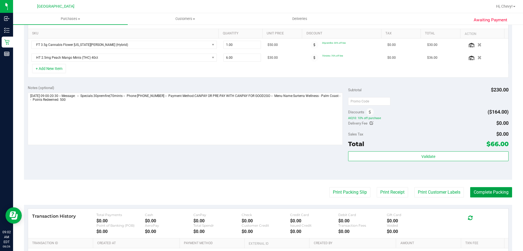
click at [482, 194] on button "Complete Packing" at bounding box center [492, 192] width 42 height 10
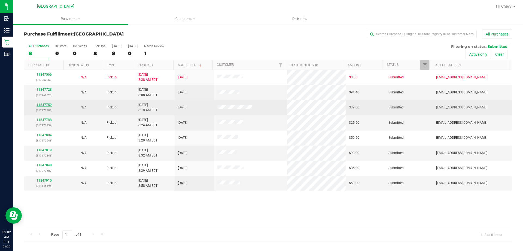
click at [48, 104] on link "11847752" at bounding box center [44, 105] width 15 height 4
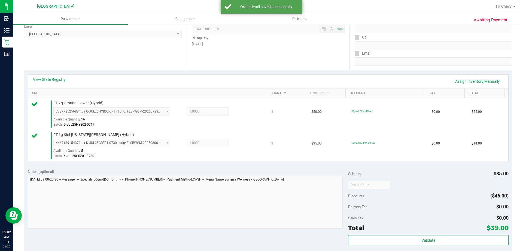
scroll to position [80, 0]
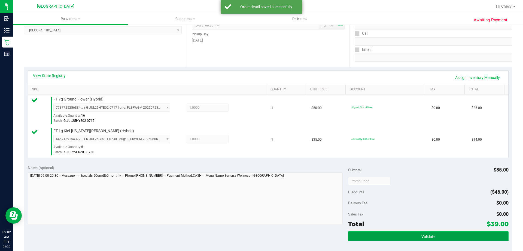
click at [428, 237] on span "Validate" at bounding box center [429, 236] width 14 height 4
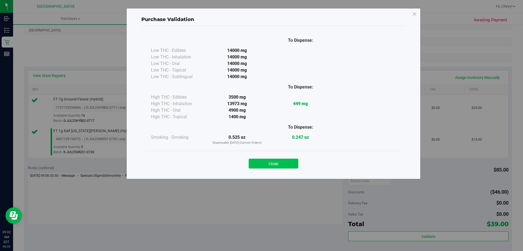
click at [291, 159] on button "Close" at bounding box center [274, 163] width 50 height 10
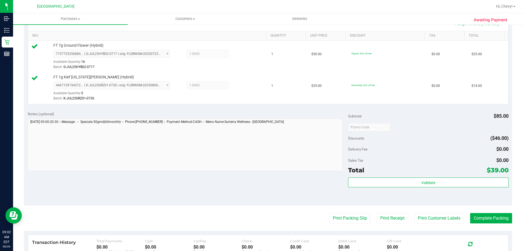
scroll to position [170, 0]
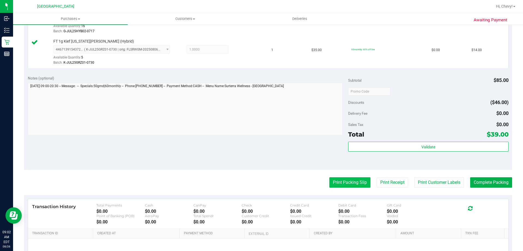
click at [354, 183] on button "Print Packing Slip" at bounding box center [350, 182] width 41 height 10
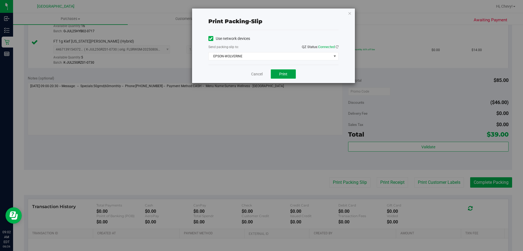
click at [275, 72] on button "Print" at bounding box center [283, 73] width 25 height 9
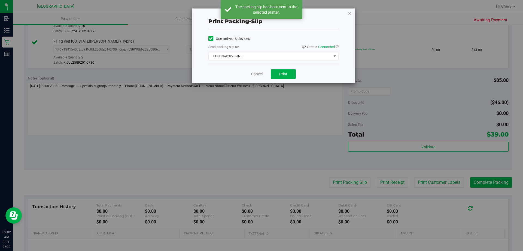
click at [351, 14] on icon "button" at bounding box center [350, 13] width 4 height 7
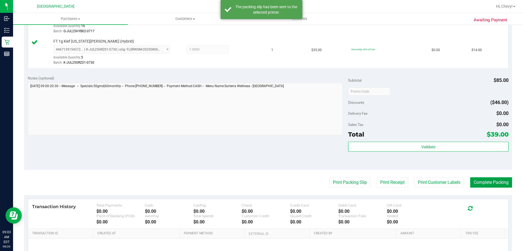
click at [491, 183] on button "Complete Packing" at bounding box center [492, 182] width 42 height 10
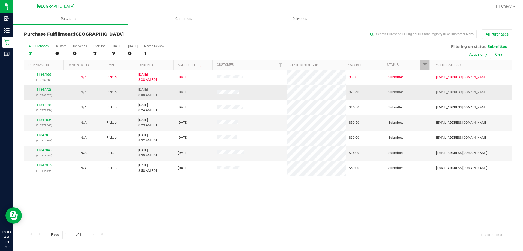
click at [51, 89] on link "11847728" at bounding box center [44, 90] width 15 height 4
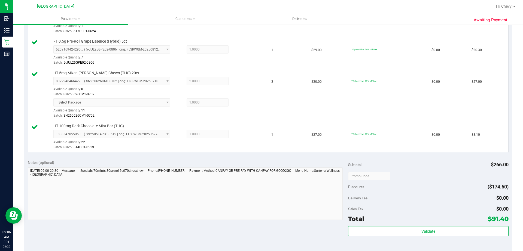
scroll to position [170, 0]
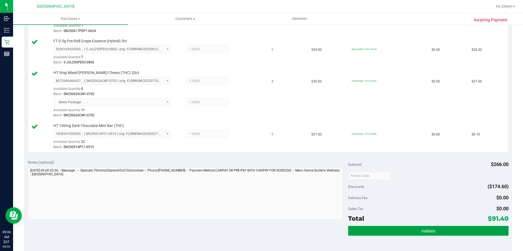
click at [425, 228] on span "Validate" at bounding box center [429, 230] width 14 height 4
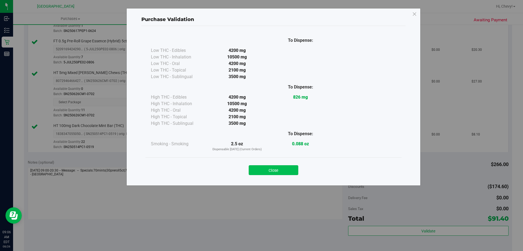
click at [281, 173] on button "Close" at bounding box center [274, 170] width 50 height 10
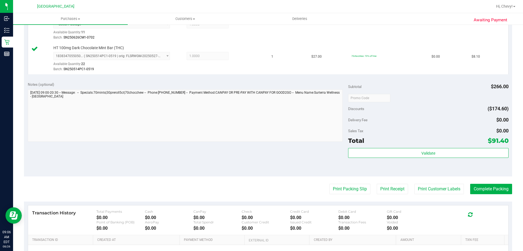
scroll to position [252, 0]
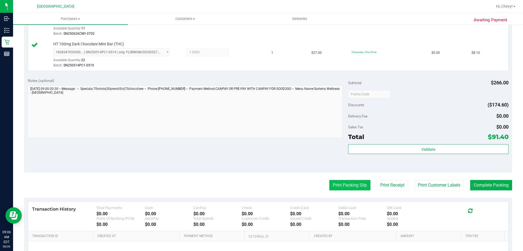
click at [344, 189] on button "Print Packing Slip" at bounding box center [350, 185] width 41 height 10
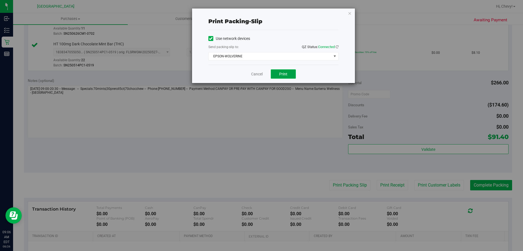
click at [285, 78] on button "Print" at bounding box center [283, 73] width 25 height 9
click at [351, 14] on icon "button" at bounding box center [350, 13] width 4 height 7
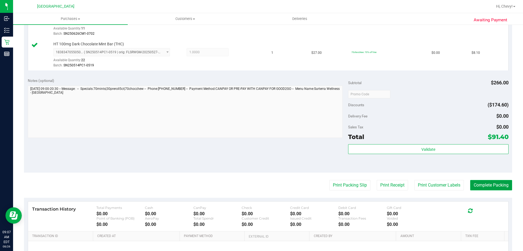
click at [477, 183] on button "Complete Packing" at bounding box center [492, 185] width 42 height 10
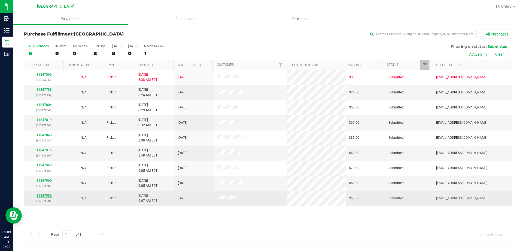
click at [38, 194] on link "11847986" at bounding box center [44, 195] width 15 height 4
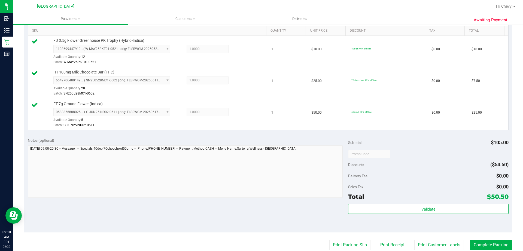
scroll to position [186, 0]
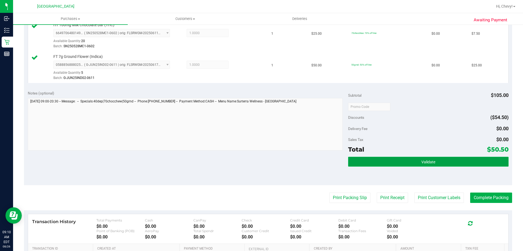
click at [415, 161] on button "Validate" at bounding box center [428, 161] width 160 height 10
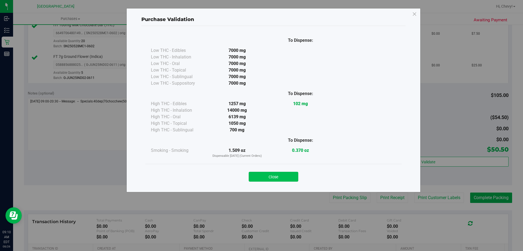
click at [278, 174] on button "Close" at bounding box center [274, 176] width 50 height 10
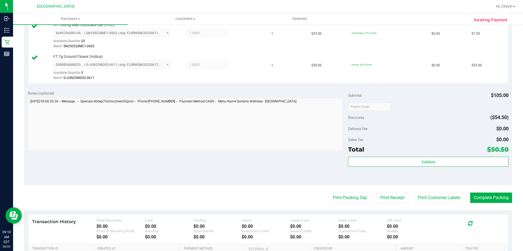
click at [278, 174] on div "Notes (optional) Subtotal $105.00 Discounts ($54.50) Delivery Fee $0.00 Sales T…" at bounding box center [268, 136] width 489 height 98
click at [344, 193] on button "Print Packing Slip" at bounding box center [350, 197] width 41 height 10
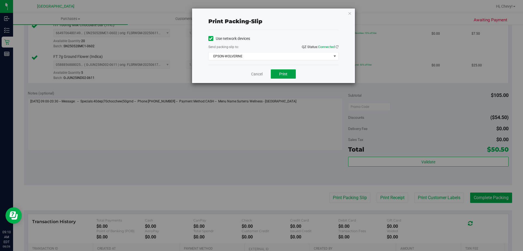
click at [283, 75] on span "Print" at bounding box center [283, 74] width 8 height 4
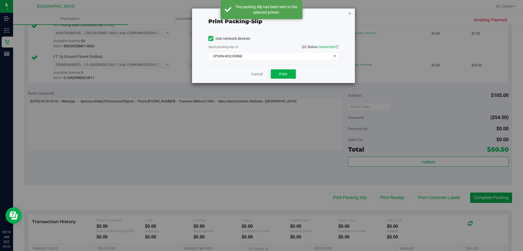
click at [350, 14] on icon "button" at bounding box center [350, 13] width 4 height 7
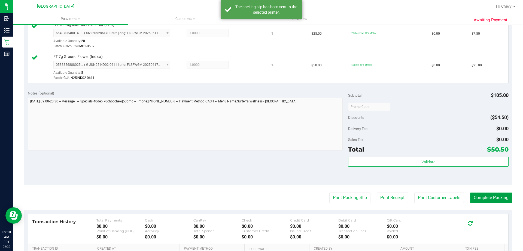
click at [485, 199] on button "Complete Packing" at bounding box center [492, 197] width 42 height 10
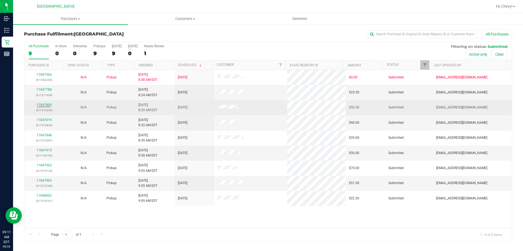
click at [48, 107] on div "11847804 (317272643)" at bounding box center [44, 107] width 33 height 10
click at [48, 103] on link "11847804" at bounding box center [44, 105] width 15 height 4
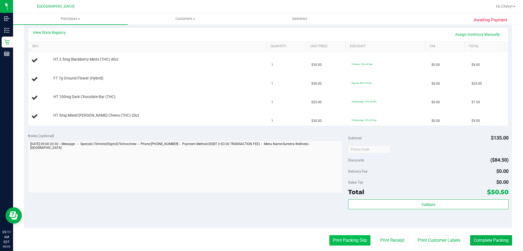
scroll to position [136, 0]
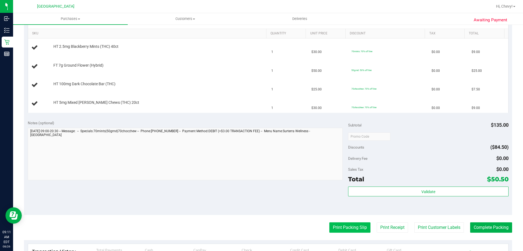
click at [359, 227] on button "Print Packing Slip" at bounding box center [350, 227] width 41 height 10
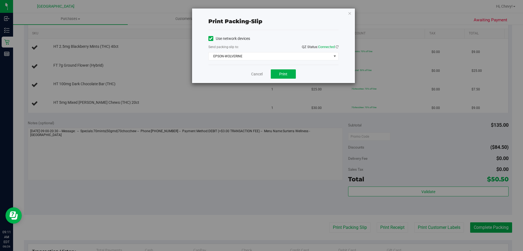
click at [282, 68] on div "Cancel Print" at bounding box center [274, 74] width 130 height 18
click at [282, 70] on button "Print" at bounding box center [283, 73] width 25 height 9
click at [350, 14] on icon "button" at bounding box center [350, 13] width 4 height 7
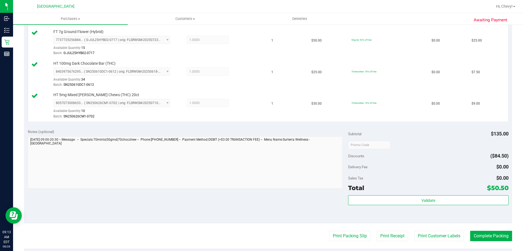
scroll to position [180, 0]
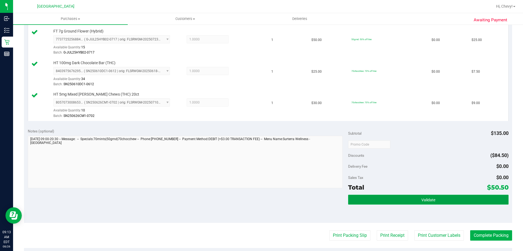
click at [438, 197] on button "Validate" at bounding box center [428, 199] width 160 height 10
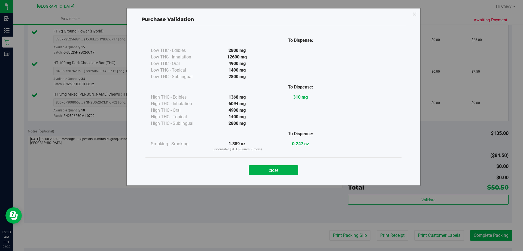
click at [284, 180] on div "Purchase Validation To Dispense: Low THC - Edibles 2800 mg" at bounding box center [274, 96] width 294 height 177
click at [285, 173] on button "Close" at bounding box center [274, 170] width 50 height 10
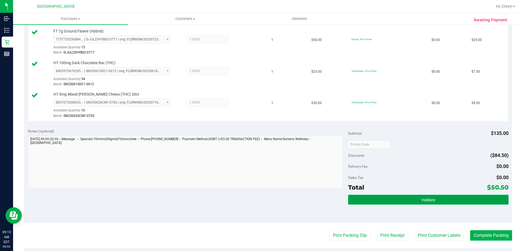
click at [449, 198] on button "Validate" at bounding box center [428, 199] width 160 height 10
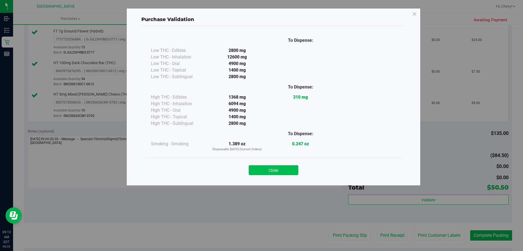
click at [285, 167] on button "Close" at bounding box center [274, 170] width 50 height 10
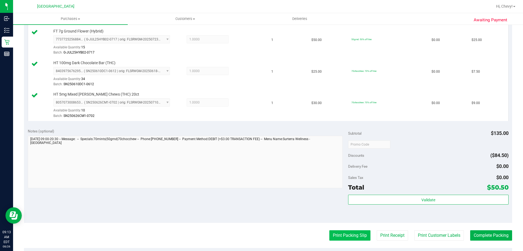
click at [354, 231] on button "Print Packing Slip" at bounding box center [350, 235] width 41 height 10
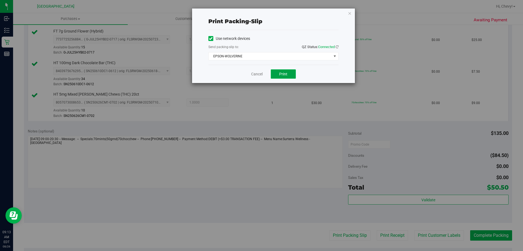
click at [293, 74] on button "Print" at bounding box center [283, 73] width 25 height 9
click at [351, 11] on icon "button" at bounding box center [350, 13] width 4 height 7
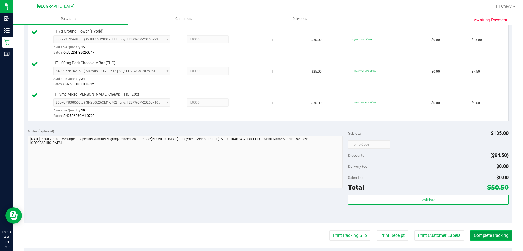
click at [479, 232] on button "Complete Packing" at bounding box center [492, 235] width 42 height 10
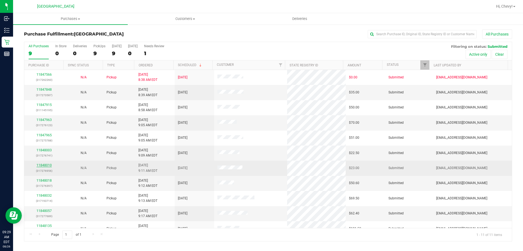
click at [48, 166] on link "11848010" at bounding box center [44, 165] width 15 height 4
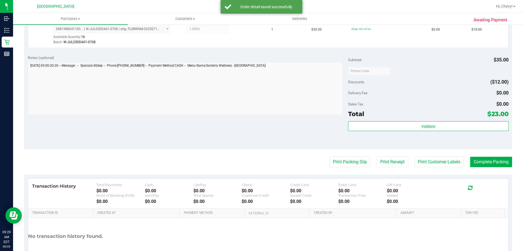
scroll to position [191, 0]
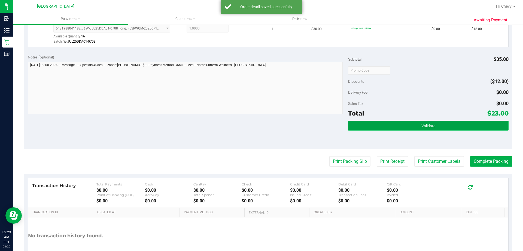
click at [452, 129] on button "Validate" at bounding box center [428, 126] width 160 height 10
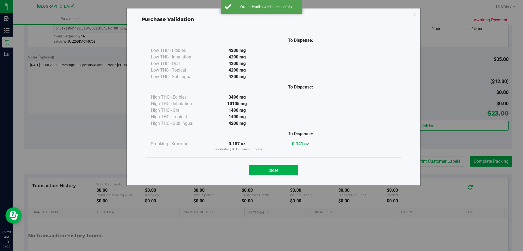
drag, startPoint x: 282, startPoint y: 168, endPoint x: 337, endPoint y: 153, distance: 57.7
click at [282, 167] on button "Close" at bounding box center [274, 170] width 50 height 10
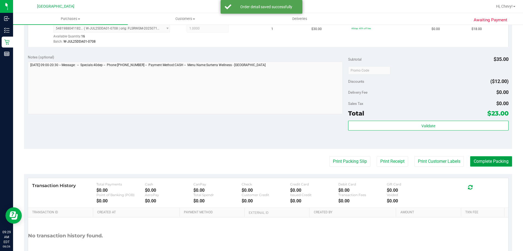
click at [475, 161] on button "Complete Packing" at bounding box center [492, 161] width 42 height 10
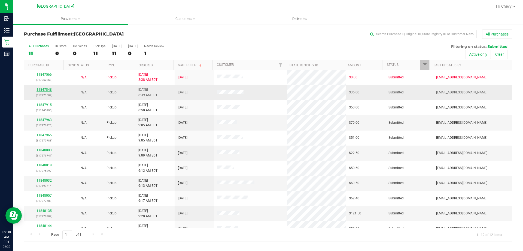
click at [42, 89] on link "11847848" at bounding box center [44, 90] width 15 height 4
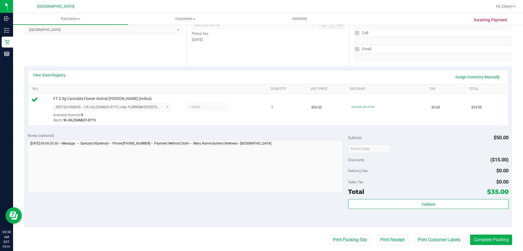
scroll to position [82, 0]
click at [399, 197] on div "Subtotal $50.00 Discounts ($15.00) Delivery Fee $0.00 Sales Tax $0.00 Total $35…" at bounding box center [428, 177] width 160 height 91
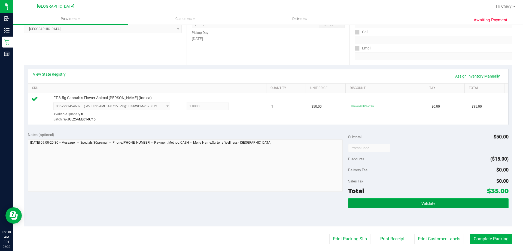
click at [399, 204] on button "Validate" at bounding box center [428, 203] width 160 height 10
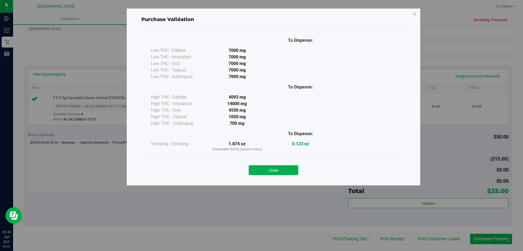
click at [271, 176] on div "Close" at bounding box center [274, 168] width 256 height 22
click at [269, 168] on button "Close" at bounding box center [274, 170] width 50 height 10
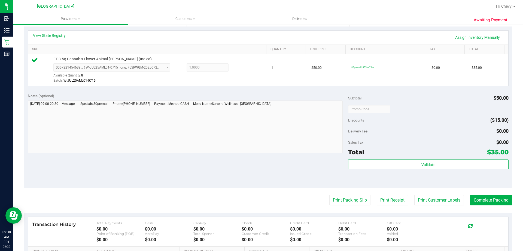
scroll to position [191, 0]
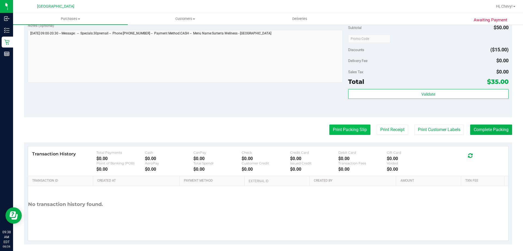
click at [349, 128] on button "Print Packing Slip" at bounding box center [350, 129] width 41 height 10
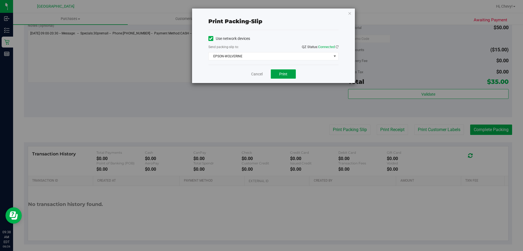
click at [281, 73] on span "Print" at bounding box center [283, 74] width 8 height 4
click at [350, 14] on icon "button" at bounding box center [350, 13] width 4 height 7
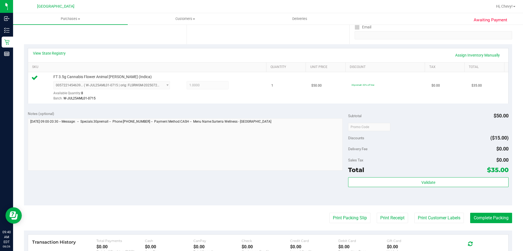
scroll to position [164, 0]
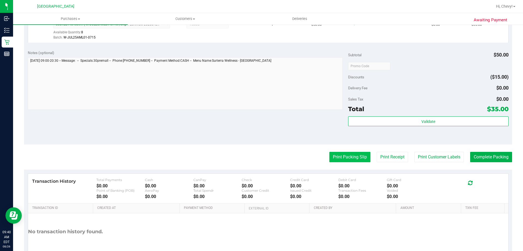
click at [358, 152] on button "Print Packing Slip" at bounding box center [350, 157] width 41 height 10
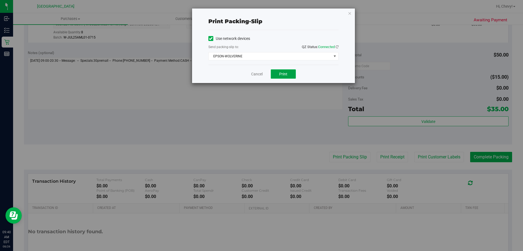
drag, startPoint x: 282, startPoint y: 77, endPoint x: 314, endPoint y: 49, distance: 42.3
click at [282, 77] on button "Print" at bounding box center [283, 73] width 25 height 9
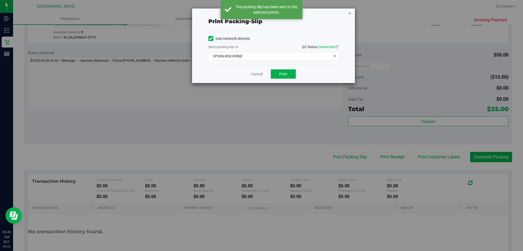
click at [350, 13] on icon "button" at bounding box center [350, 13] width 4 height 7
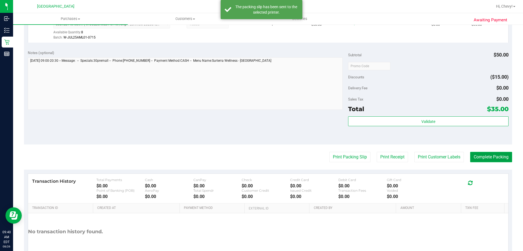
click at [502, 159] on button "Complete Packing" at bounding box center [492, 157] width 42 height 10
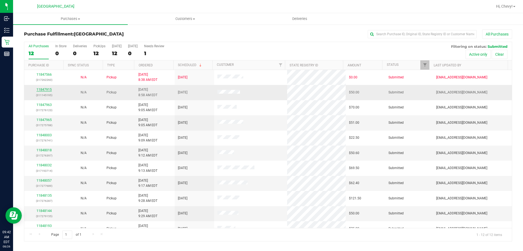
click at [42, 88] on link "11847915" at bounding box center [44, 90] width 15 height 4
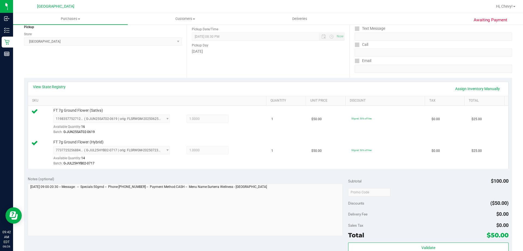
scroll to position [109, 0]
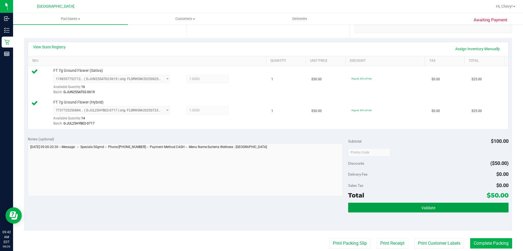
click at [433, 207] on button "Validate" at bounding box center [428, 207] width 160 height 10
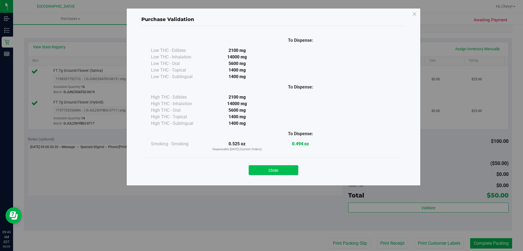
click at [275, 171] on button "Close" at bounding box center [274, 170] width 50 height 10
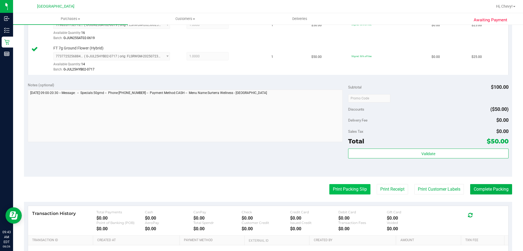
scroll to position [164, 0]
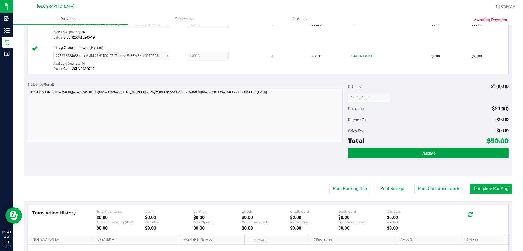
click at [407, 154] on button "Validate" at bounding box center [428, 153] width 160 height 10
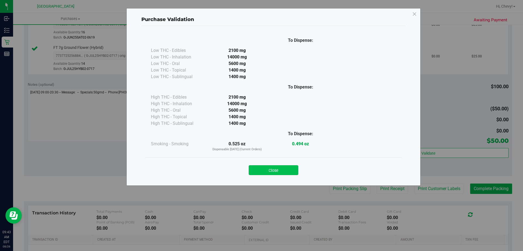
click at [278, 173] on button "Close" at bounding box center [274, 170] width 50 height 10
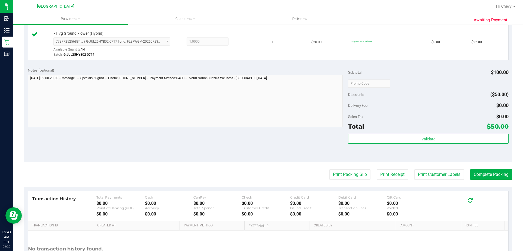
scroll to position [191, 0]
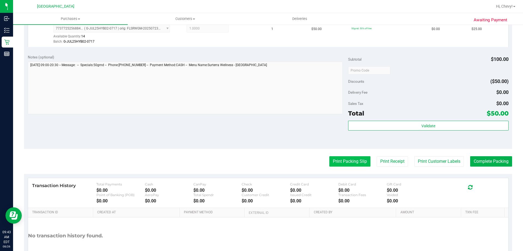
click at [350, 163] on button "Print Packing Slip" at bounding box center [350, 161] width 41 height 10
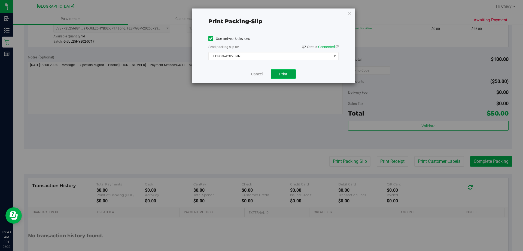
click at [294, 73] on button "Print" at bounding box center [283, 73] width 25 height 9
click at [350, 13] on icon "button" at bounding box center [350, 13] width 4 height 7
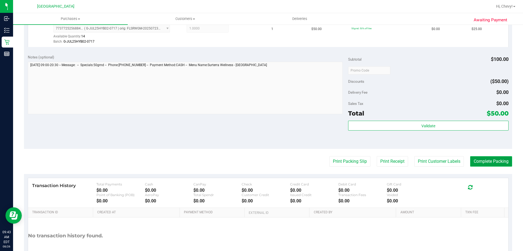
click at [495, 161] on button "Complete Packing" at bounding box center [492, 161] width 42 height 10
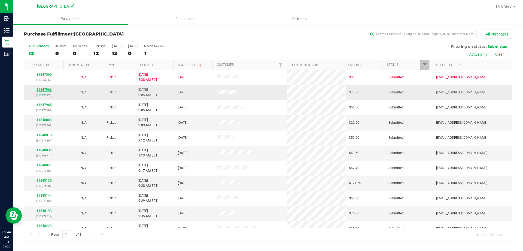
click at [47, 88] on link "11847963" at bounding box center [44, 90] width 15 height 4
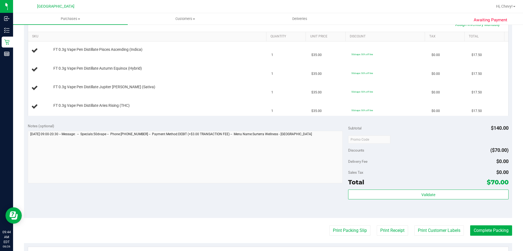
scroll to position [136, 0]
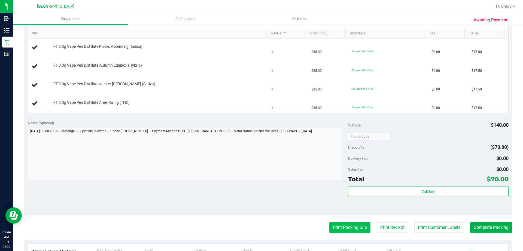
click at [345, 224] on button "Print Packing Slip" at bounding box center [350, 227] width 41 height 10
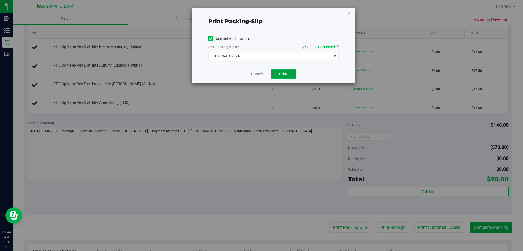
click at [291, 70] on button "Print" at bounding box center [283, 73] width 25 height 9
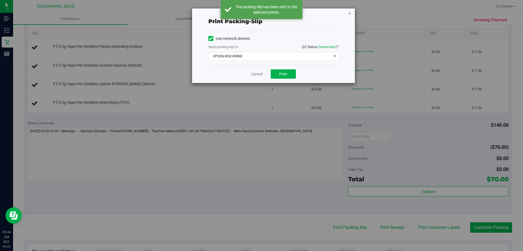
click at [351, 14] on icon "button" at bounding box center [350, 13] width 4 height 7
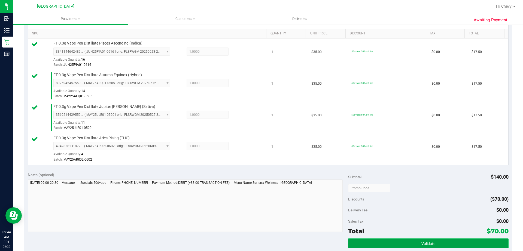
click at [445, 245] on button "Validate" at bounding box center [428, 243] width 160 height 10
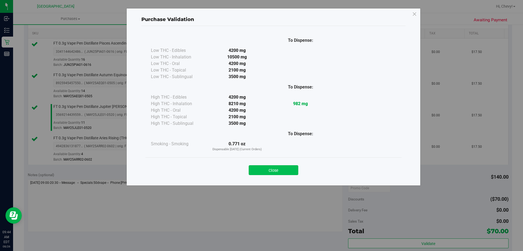
click at [281, 167] on button "Close" at bounding box center [274, 170] width 50 height 10
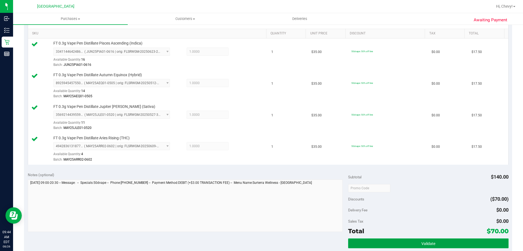
click at [401, 241] on button "Validate" at bounding box center [428, 243] width 160 height 10
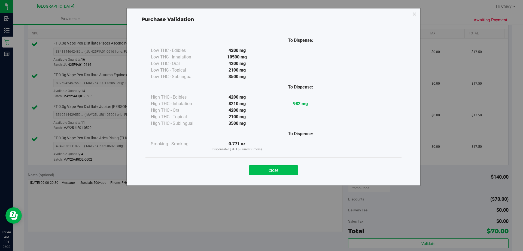
click at [283, 172] on button "Close" at bounding box center [274, 170] width 50 height 10
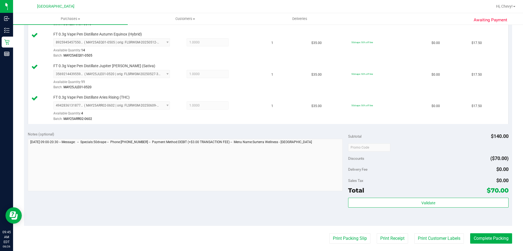
scroll to position [218, 0]
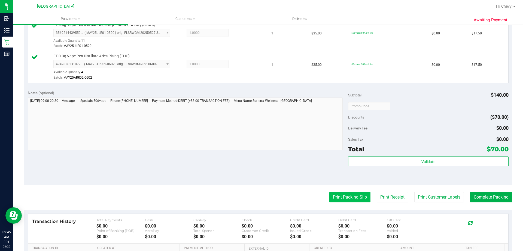
click at [340, 198] on button "Print Packing Slip" at bounding box center [350, 197] width 41 height 10
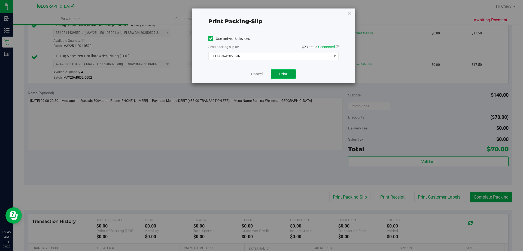
click at [288, 73] on button "Print" at bounding box center [283, 73] width 25 height 9
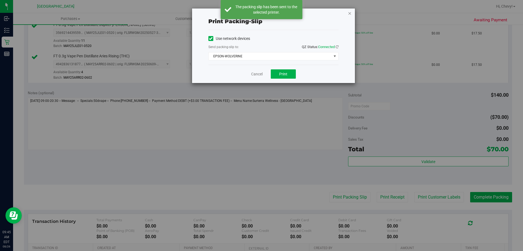
click at [351, 13] on icon "button" at bounding box center [350, 13] width 4 height 7
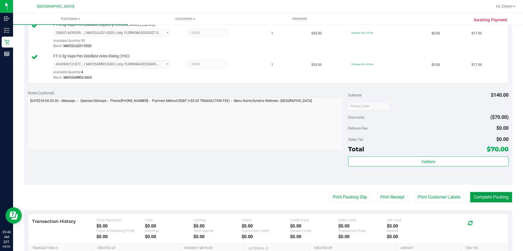
click at [487, 200] on button "Complete Packing" at bounding box center [492, 197] width 42 height 10
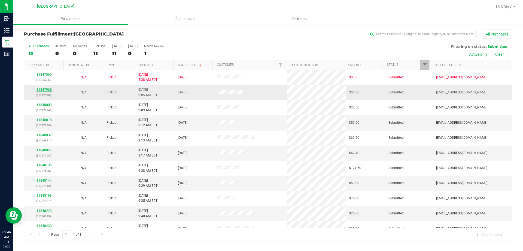
click at [42, 90] on link "11847965" at bounding box center [44, 90] width 15 height 4
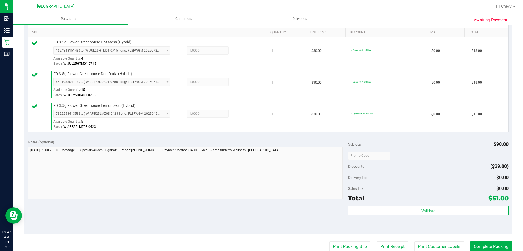
scroll to position [193, 0]
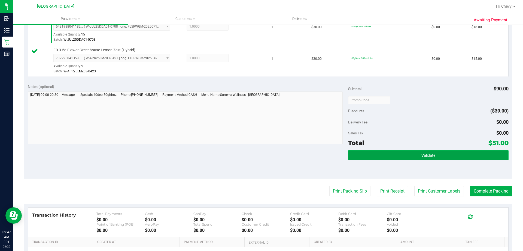
click at [419, 160] on button "Validate" at bounding box center [428, 155] width 160 height 10
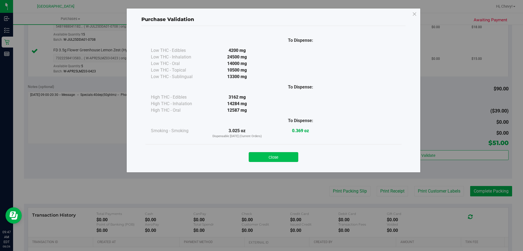
click at [283, 152] on button "Close" at bounding box center [274, 157] width 50 height 10
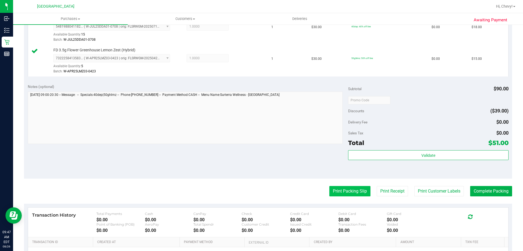
click at [354, 191] on button "Print Packing Slip" at bounding box center [350, 191] width 41 height 10
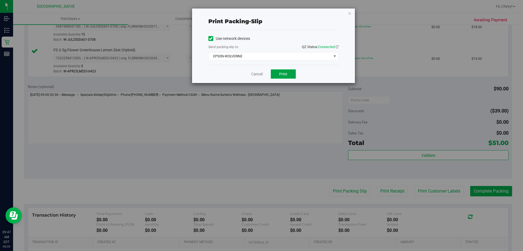
click at [283, 73] on span "Print" at bounding box center [283, 74] width 8 height 4
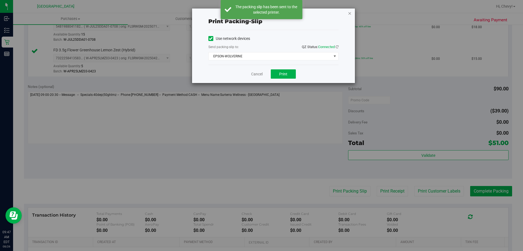
click at [350, 15] on icon "button" at bounding box center [350, 13] width 4 height 7
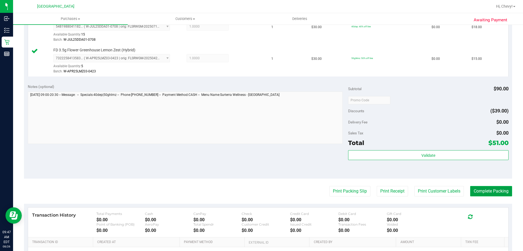
click at [471, 191] on button "Complete Packing" at bounding box center [492, 191] width 42 height 10
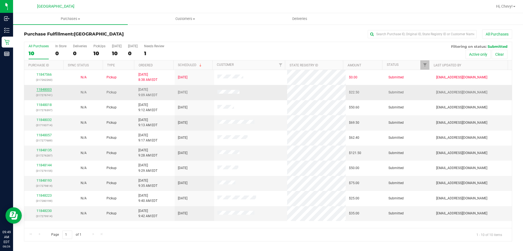
click at [45, 88] on link "11848003" at bounding box center [44, 90] width 15 height 4
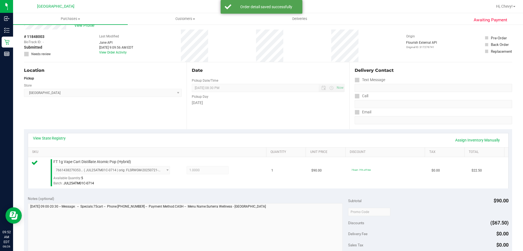
scroll to position [82, 0]
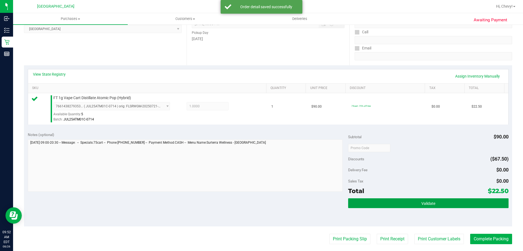
drag, startPoint x: 407, startPoint y: 202, endPoint x: 405, endPoint y: 190, distance: 12.1
click at [407, 196] on div "Subtotal $90.00 Discounts ($67.50) Delivery Fee $0.00 Sales Tax $0.00 Total $22…" at bounding box center [428, 177] width 160 height 91
click at [414, 204] on button "Validate" at bounding box center [428, 203] width 160 height 10
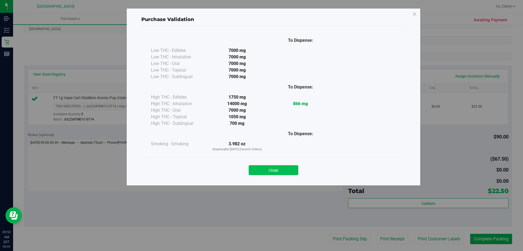
click at [280, 173] on button "Close" at bounding box center [274, 170] width 50 height 10
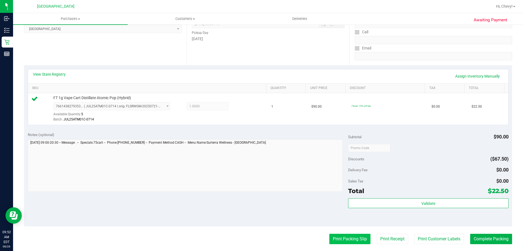
click at [354, 239] on button "Print Packing Slip" at bounding box center [350, 238] width 41 height 10
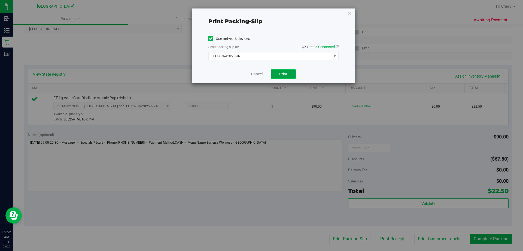
click at [289, 72] on button "Print" at bounding box center [283, 73] width 25 height 9
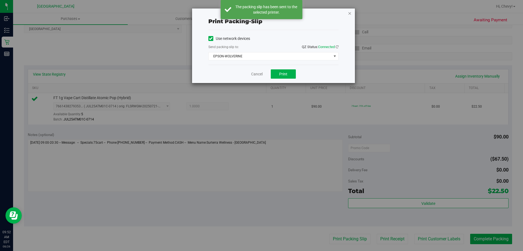
click at [350, 13] on icon "button" at bounding box center [350, 13] width 4 height 7
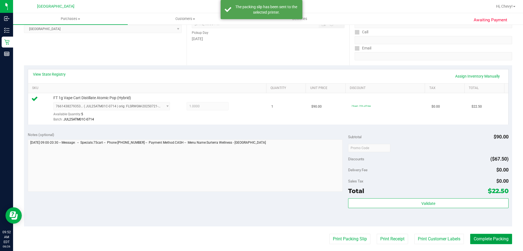
click at [505, 240] on button "Complete Packing" at bounding box center [492, 238] width 42 height 10
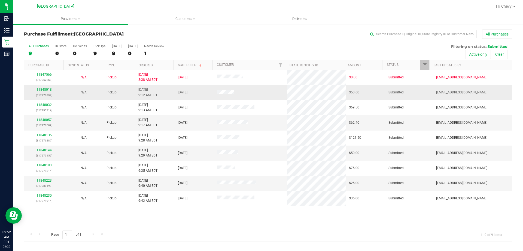
click at [36, 89] on div "11848018 (317276397)" at bounding box center [44, 92] width 33 height 10
click at [40, 89] on link "11848018" at bounding box center [44, 90] width 15 height 4
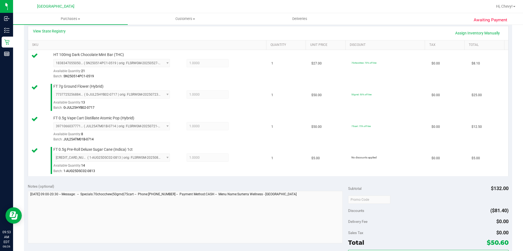
scroll to position [164, 0]
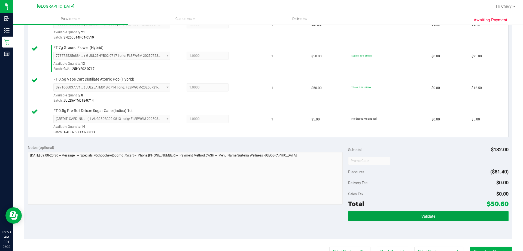
click at [404, 216] on button "Validate" at bounding box center [428, 216] width 160 height 10
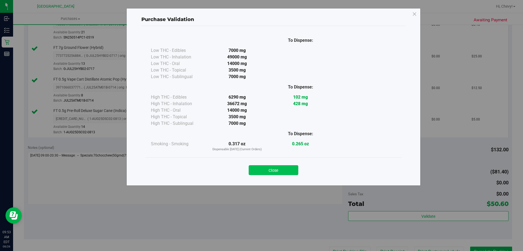
click at [279, 173] on button "Close" at bounding box center [274, 170] width 50 height 10
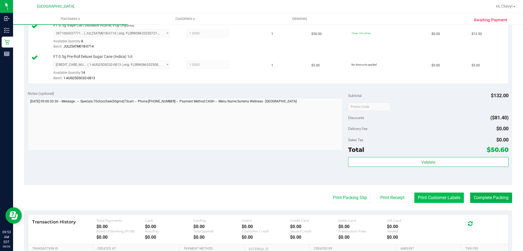
scroll to position [218, 0]
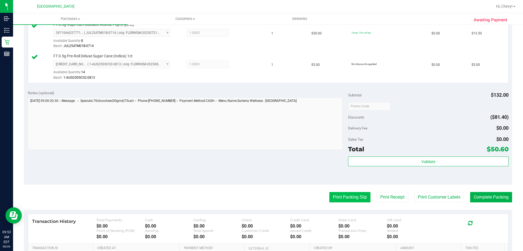
click at [349, 193] on button "Print Packing Slip" at bounding box center [350, 197] width 41 height 10
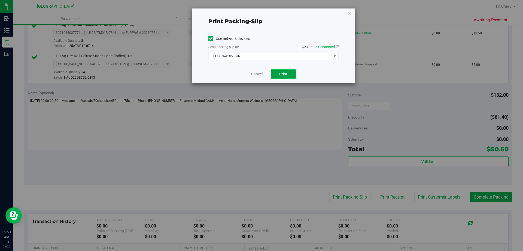
click at [288, 70] on button "Print" at bounding box center [283, 73] width 25 height 9
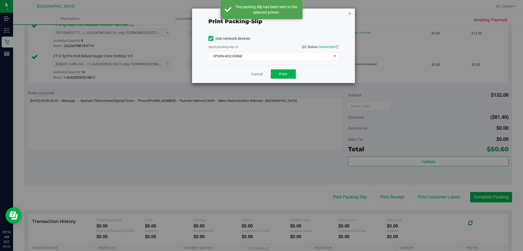
click at [350, 13] on icon "button" at bounding box center [350, 13] width 4 height 7
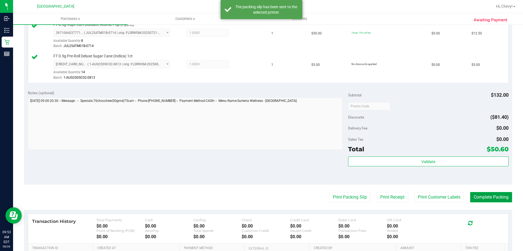
click at [498, 201] on button "Complete Packing" at bounding box center [492, 197] width 42 height 10
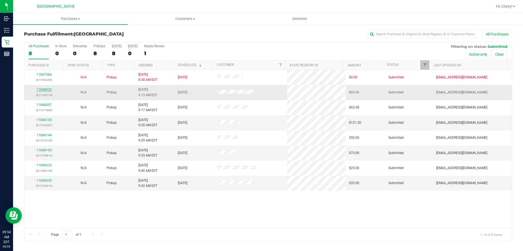
click at [48, 88] on link "11848032" at bounding box center [44, 90] width 15 height 4
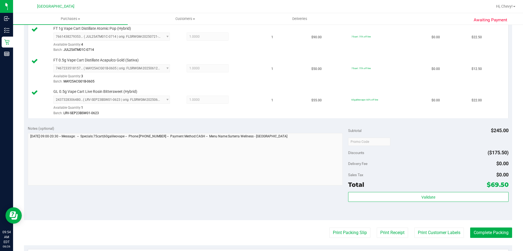
scroll to position [238, 0]
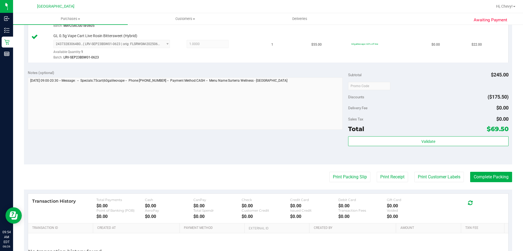
click at [390, 134] on div "Subtotal $245.00 Discounts ($175.50) Delivery Fee $0.00 Sales Tax $0.00 Total $…" at bounding box center [428, 115] width 160 height 91
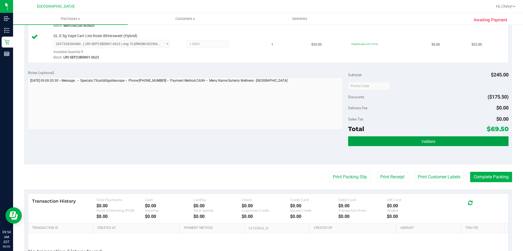
click at [388, 136] on button "Validate" at bounding box center [428, 141] width 160 height 10
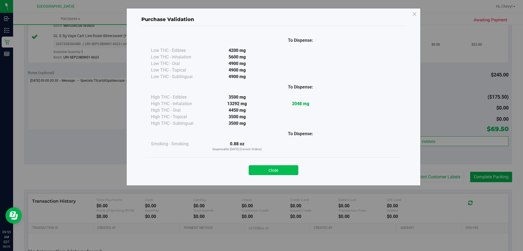
click at [264, 170] on button "Close" at bounding box center [274, 170] width 50 height 10
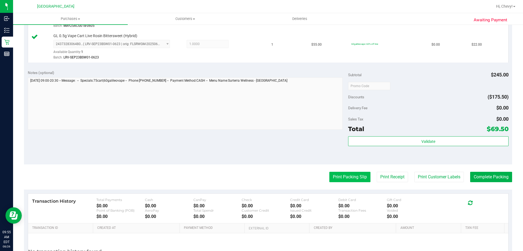
click at [342, 175] on button "Print Packing Slip" at bounding box center [350, 176] width 41 height 10
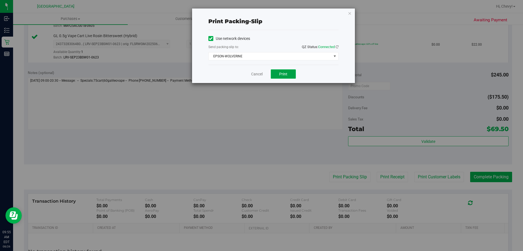
click at [290, 71] on button "Print" at bounding box center [283, 73] width 25 height 9
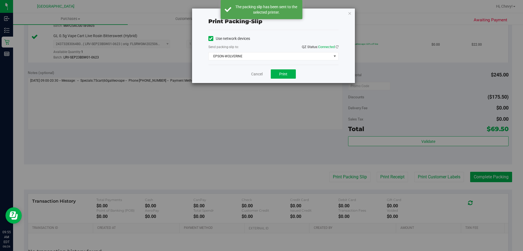
drag, startPoint x: 350, startPoint y: 13, endPoint x: 386, endPoint y: 73, distance: 70.6
click at [350, 13] on icon "button" at bounding box center [350, 13] width 4 height 7
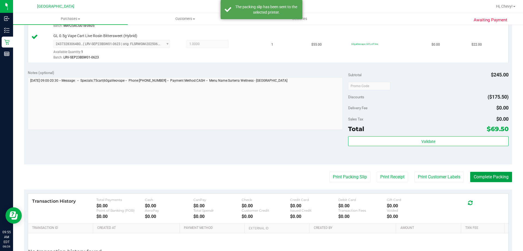
click at [482, 178] on button "Complete Packing" at bounding box center [492, 176] width 42 height 10
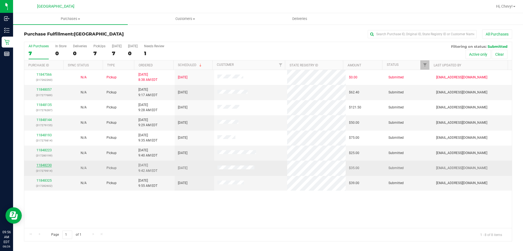
click at [51, 166] on link "11848230" at bounding box center [44, 165] width 15 height 4
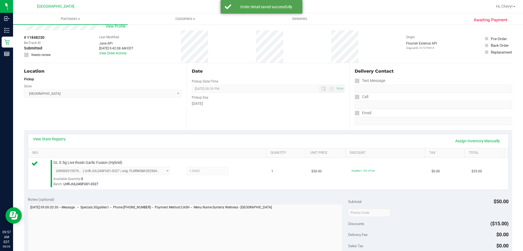
scroll to position [136, 0]
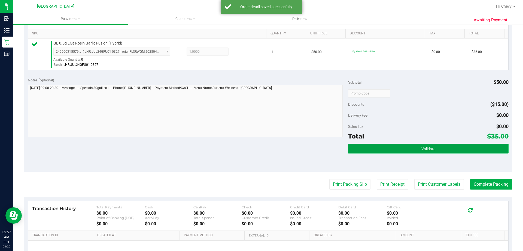
click at [405, 149] on button "Validate" at bounding box center [428, 148] width 160 height 10
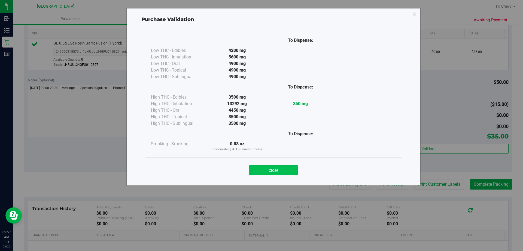
click at [272, 167] on button "Close" at bounding box center [274, 170] width 50 height 10
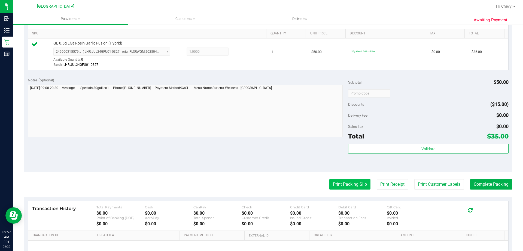
click at [358, 187] on button "Print Packing Slip" at bounding box center [350, 184] width 41 height 10
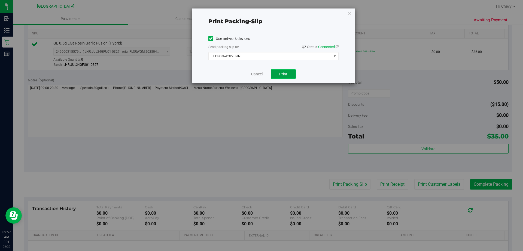
click at [286, 74] on span "Print" at bounding box center [283, 74] width 8 height 4
click at [352, 14] on div "Print packing-slip Use network devices Send packing-slip to: QZ Status: Connect…" at bounding box center [273, 45] width 163 height 74
click at [351, 13] on icon "button" at bounding box center [350, 13] width 4 height 7
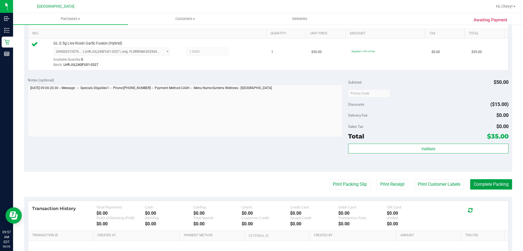
click at [472, 183] on button "Complete Packing" at bounding box center [492, 184] width 42 height 10
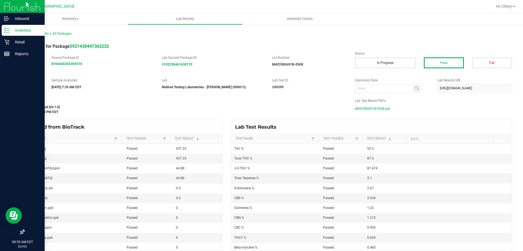
click at [13, 29] on p "Inventory" at bounding box center [26, 30] width 33 height 7
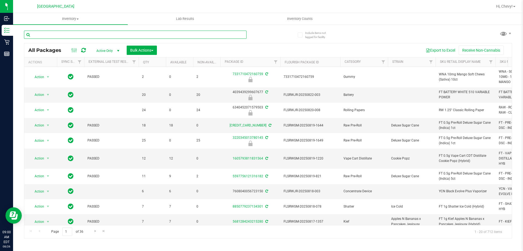
click at [77, 35] on input "text" at bounding box center [135, 35] width 223 height 8
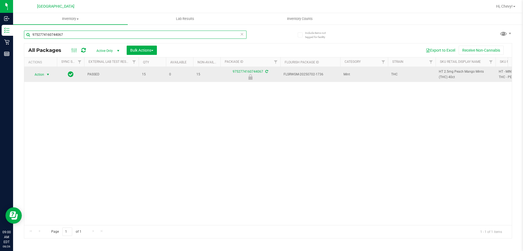
type input "9752774160744067"
click at [45, 75] on span "select" at bounding box center [48, 75] width 7 height 8
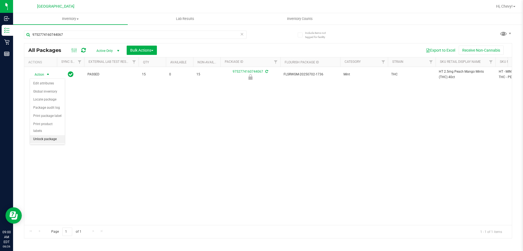
click at [49, 135] on li "Unlock package" at bounding box center [47, 139] width 35 height 8
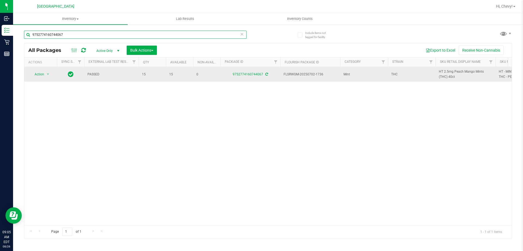
drag, startPoint x: 88, startPoint y: 35, endPoint x: 114, endPoint y: 74, distance: 47.3
click at [114, 74] on div "9752774160744067 All Packages Active Only Active Only Lab Samples Locked All Ex…" at bounding box center [268, 131] width 489 height 213
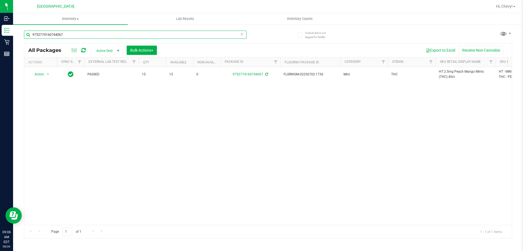
drag, startPoint x: 95, startPoint y: 37, endPoint x: 30, endPoint y: 35, distance: 65.7
click at [30, 35] on input "9752774160744067" at bounding box center [135, 35] width 223 height 8
type input "8057073008653221"
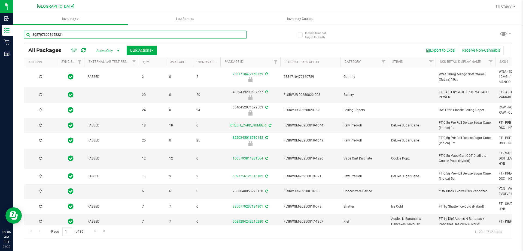
type input "2026-02-15"
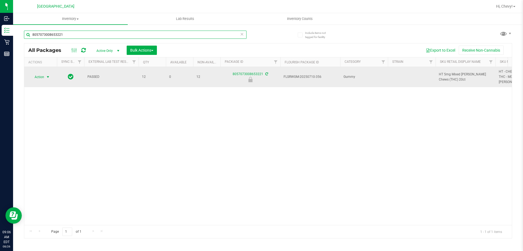
type input "8057073008653221"
click at [40, 73] on span "Action" at bounding box center [37, 77] width 15 height 8
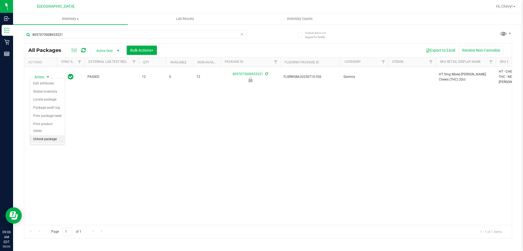
click at [46, 135] on li "Unlock package" at bounding box center [47, 139] width 35 height 8
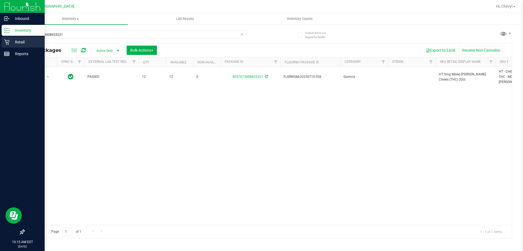
click at [22, 46] on div "Retail" at bounding box center [23, 42] width 43 height 11
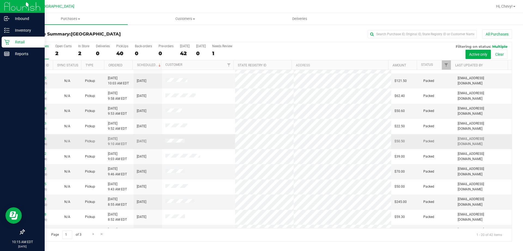
scroll to position [82, 0]
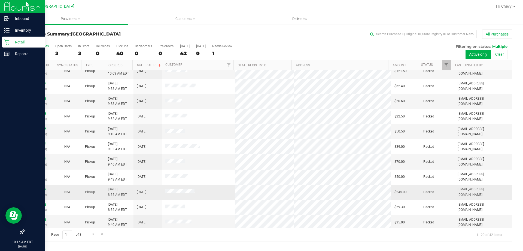
click at [44, 189] on link "11847889" at bounding box center [38, 189] width 15 height 4
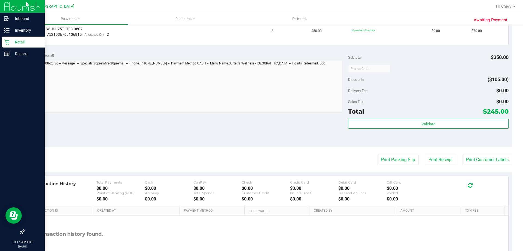
scroll to position [149, 0]
